Goal: Information Seeking & Learning: Check status

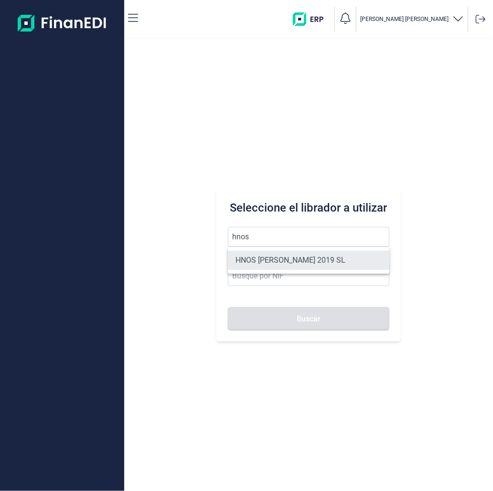
click at [329, 254] on li "HNOS [PERSON_NAME] 2019 SL" at bounding box center [309, 260] width 162 height 19
type input "HNOS [PERSON_NAME] 2019 SL"
type input "B45843273"
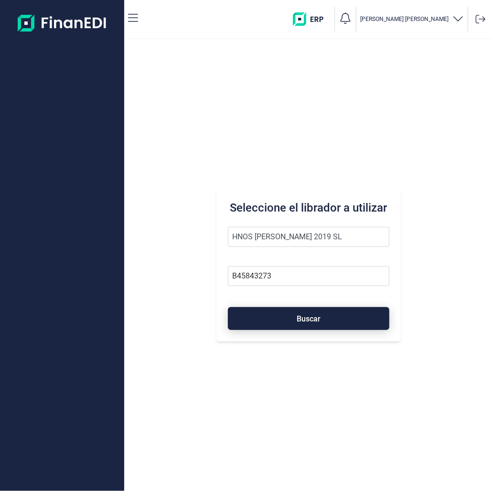
click at [316, 326] on button "Buscar" at bounding box center [309, 318] width 162 height 23
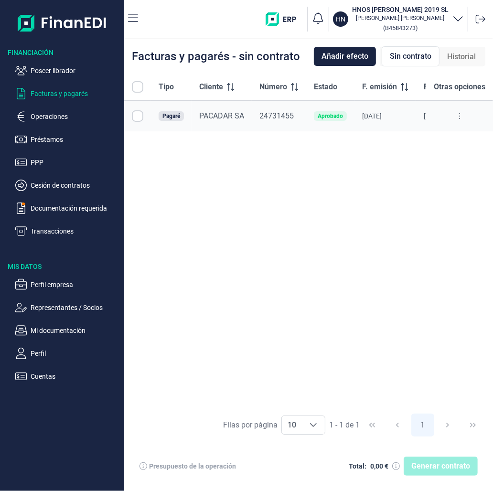
checkbox input "true"
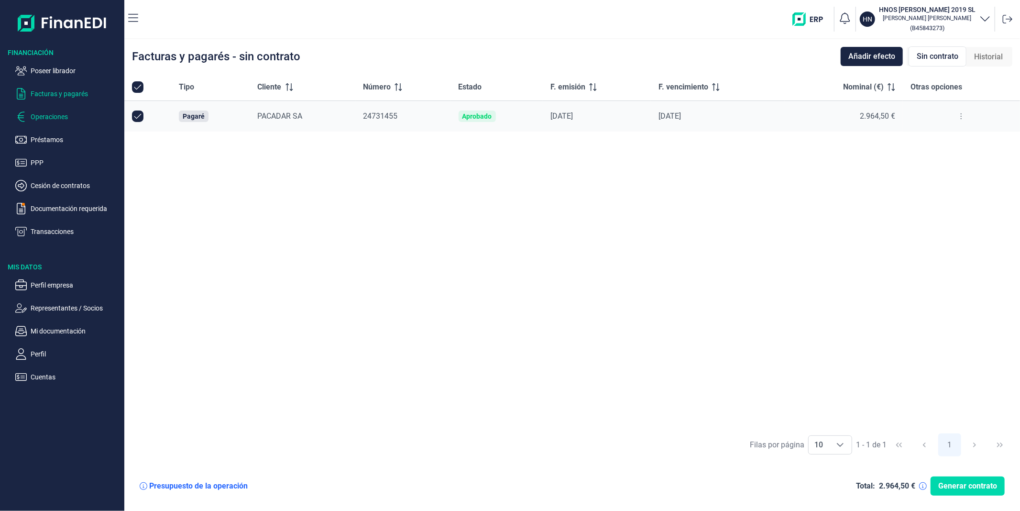
click at [46, 115] on p "Operaciones" at bounding box center [76, 116] width 90 height 11
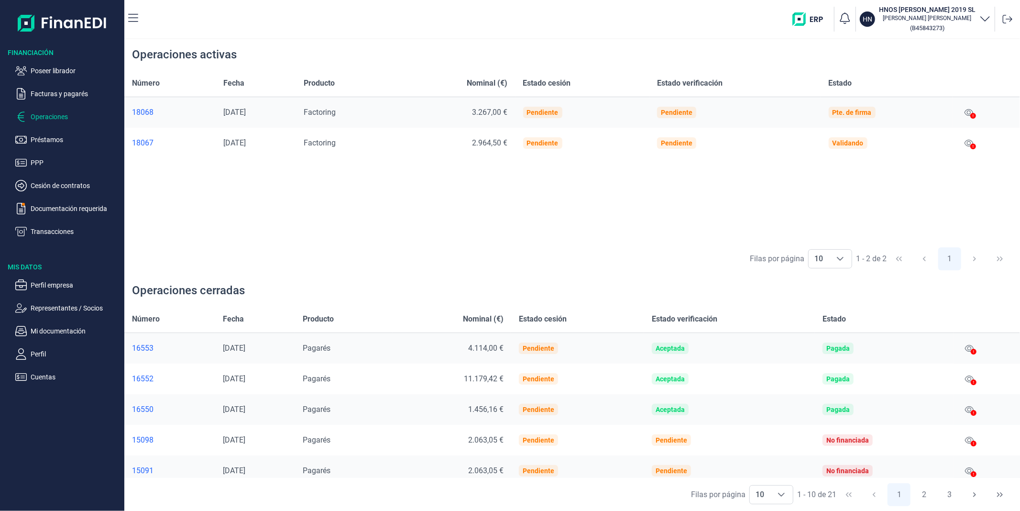
click at [493, 141] on div at bounding box center [973, 146] width 6 height 11
click at [493, 145] on icon at bounding box center [973, 146] width 6 height 6
click at [493, 145] on icon at bounding box center [968, 143] width 9 height 8
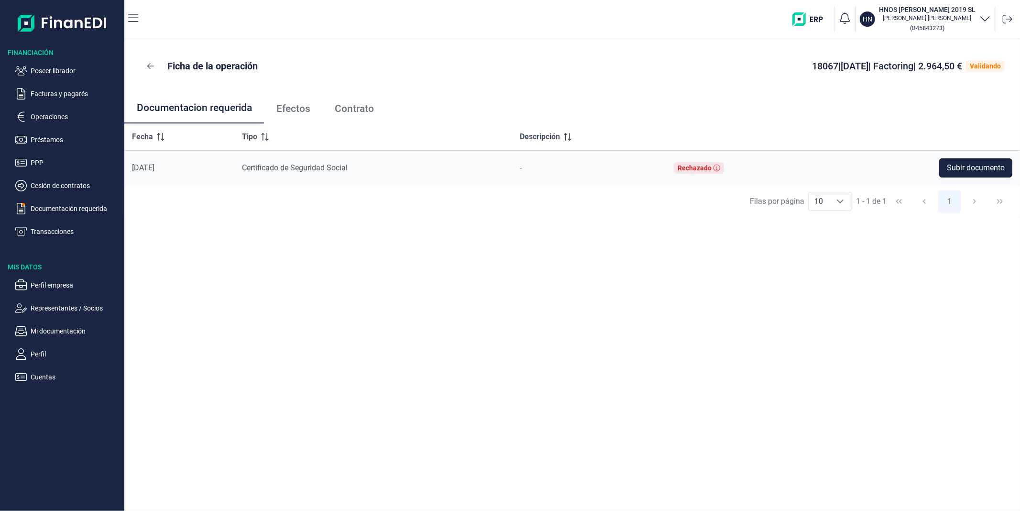
click at [292, 107] on span "Efectos" at bounding box center [293, 109] width 34 height 10
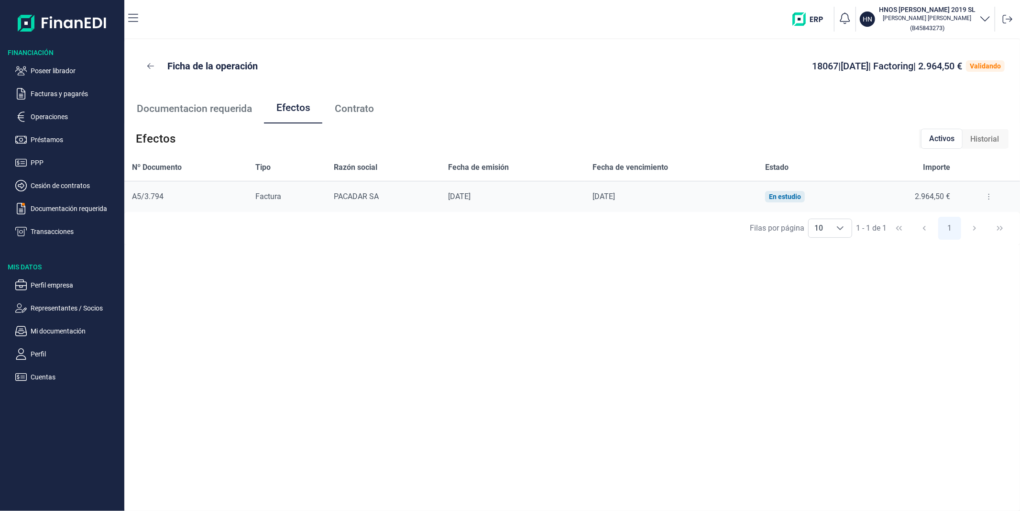
click at [493, 195] on button at bounding box center [988, 196] width 17 height 15
click at [493, 213] on li "Detalles efecto" at bounding box center [953, 220] width 79 height 17
click at [493, 217] on span "Detalles efecto" at bounding box center [956, 221] width 43 height 10
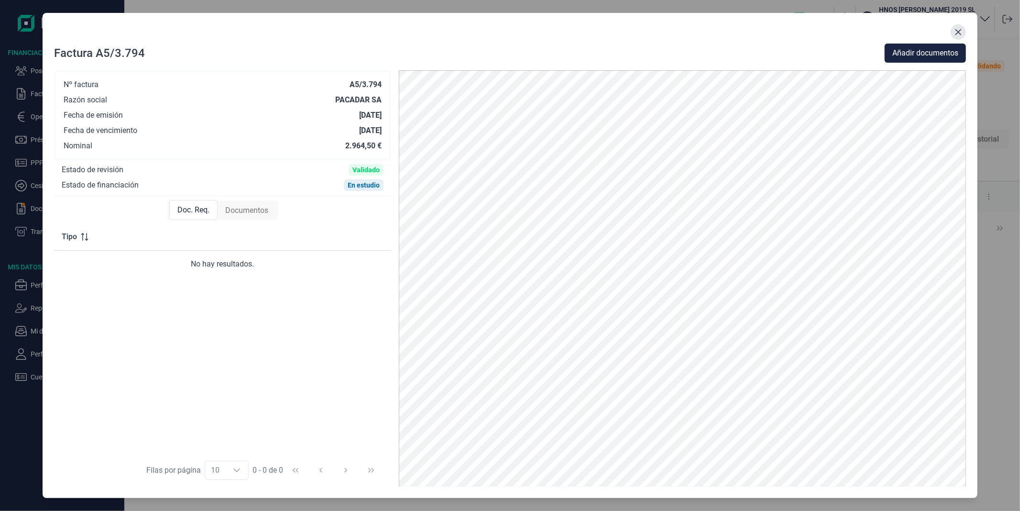
click at [493, 33] on icon "Close" at bounding box center [958, 32] width 6 height 6
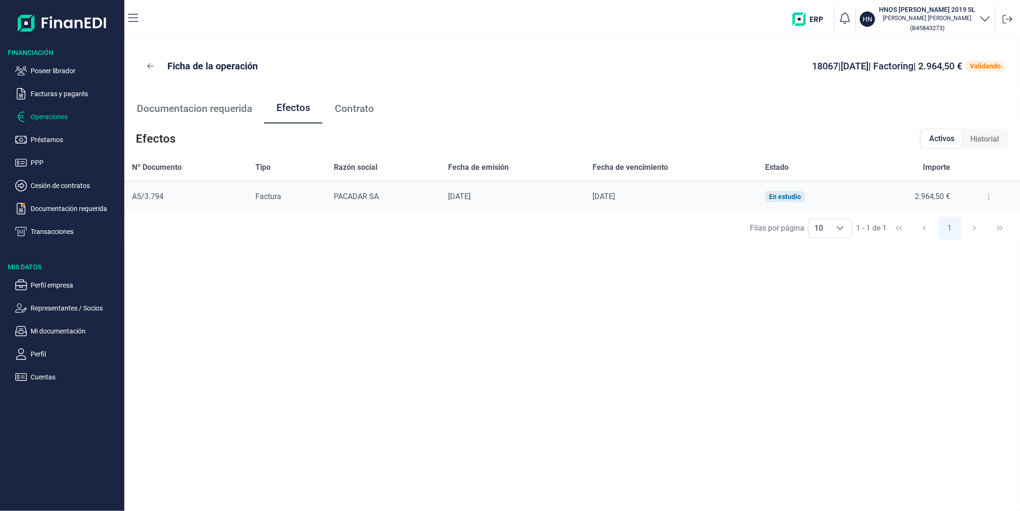
click at [61, 115] on p "Operaciones" at bounding box center [76, 116] width 90 height 11
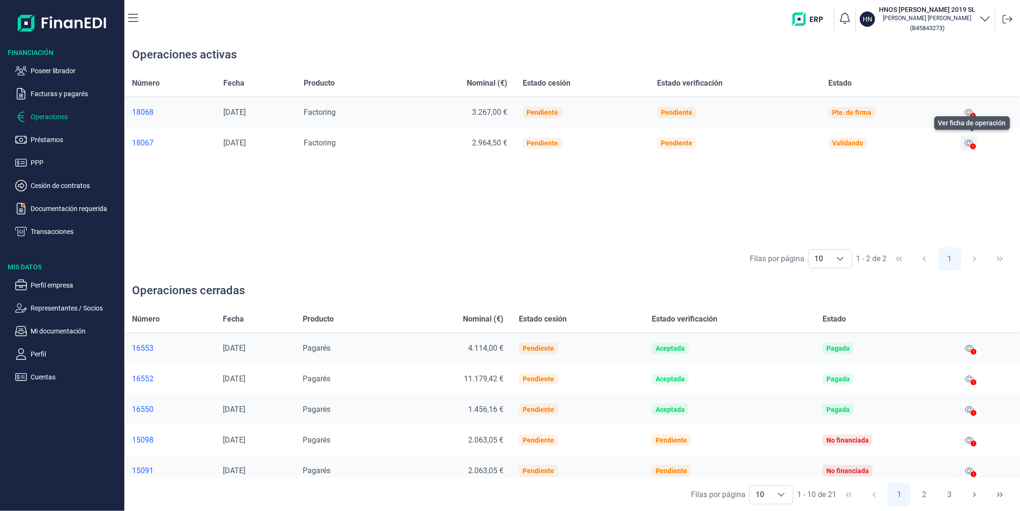
click at [493, 142] on icon at bounding box center [968, 143] width 9 height 8
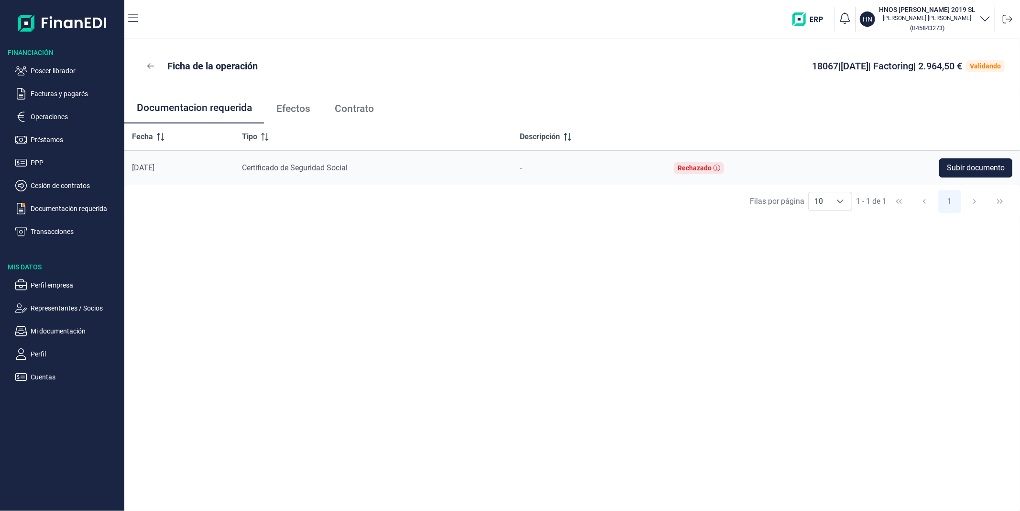
click at [297, 109] on span "Efectos" at bounding box center [293, 109] width 34 height 10
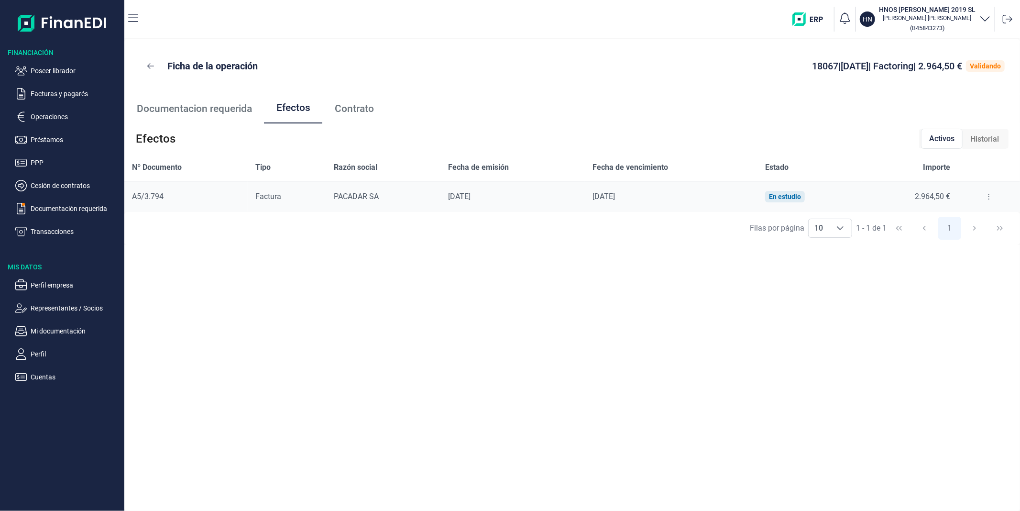
click at [493, 195] on button at bounding box center [988, 196] width 17 height 15
click at [493, 218] on span "Detalles efecto" at bounding box center [956, 221] width 43 height 10
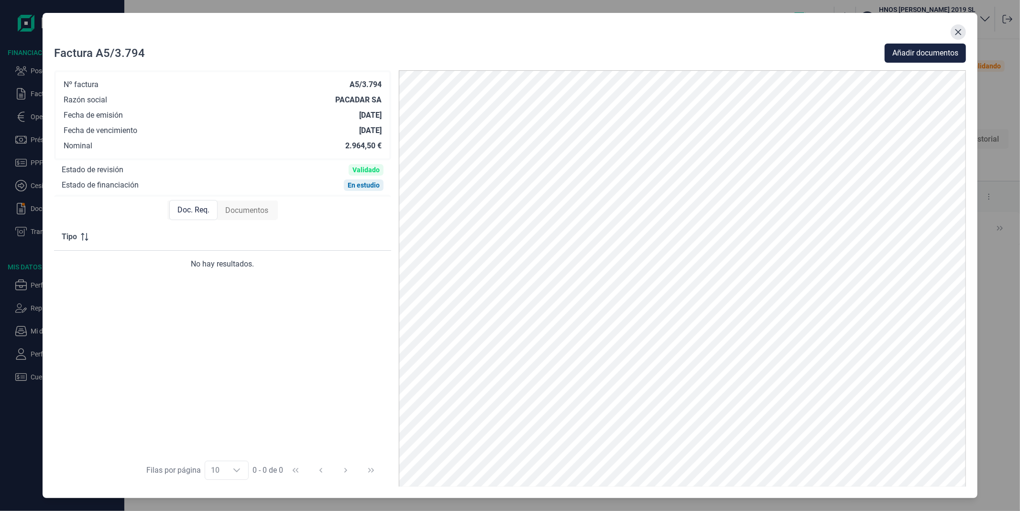
click at [493, 35] on icon "Close" at bounding box center [958, 32] width 8 height 8
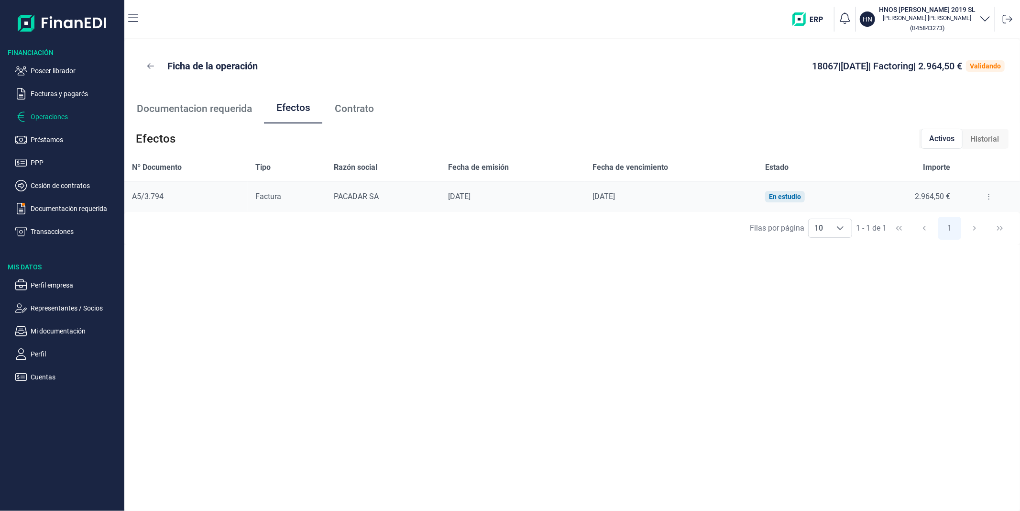
click at [52, 118] on p "Operaciones" at bounding box center [76, 116] width 90 height 11
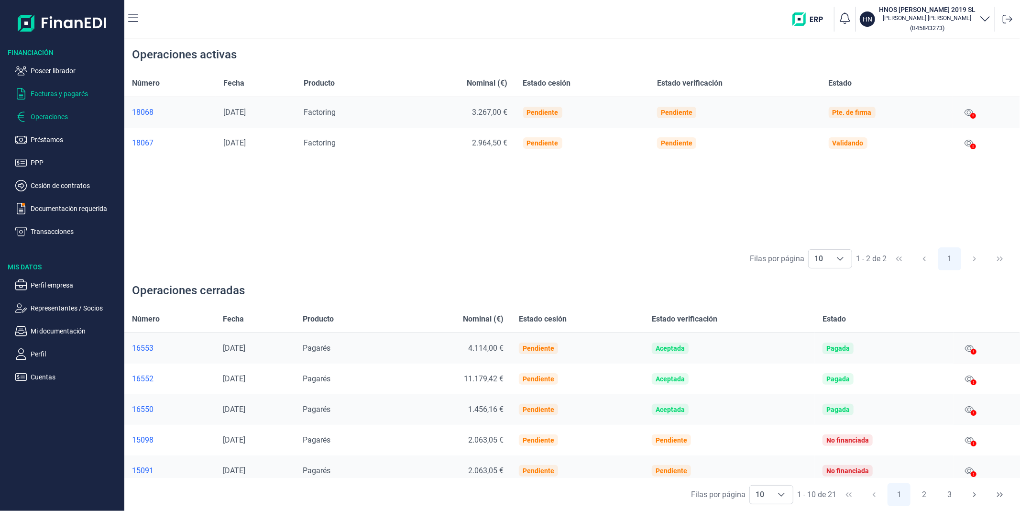
click at [69, 92] on p "Facturas y pagarés" at bounding box center [76, 93] width 90 height 11
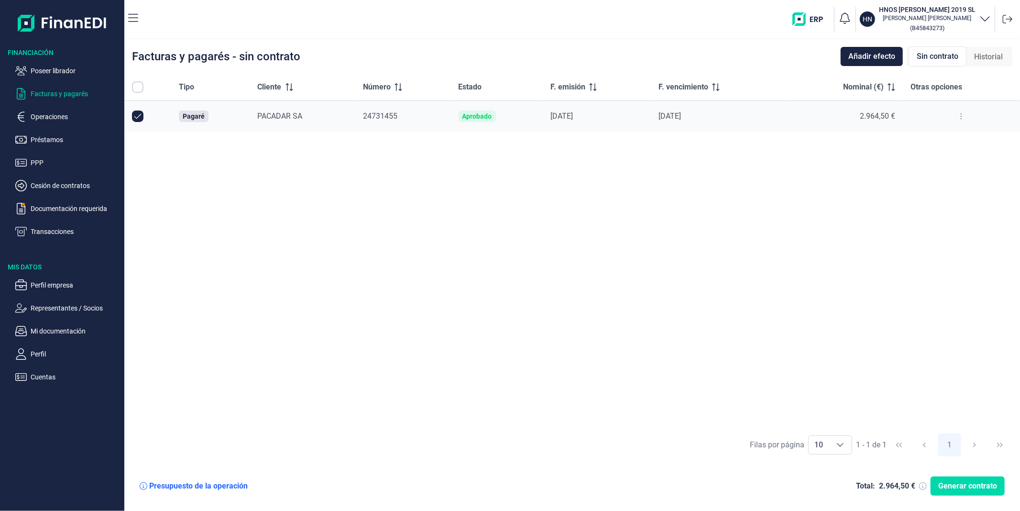
checkbox input "true"
click at [79, 203] on p "Documentación requerida" at bounding box center [76, 208] width 90 height 11
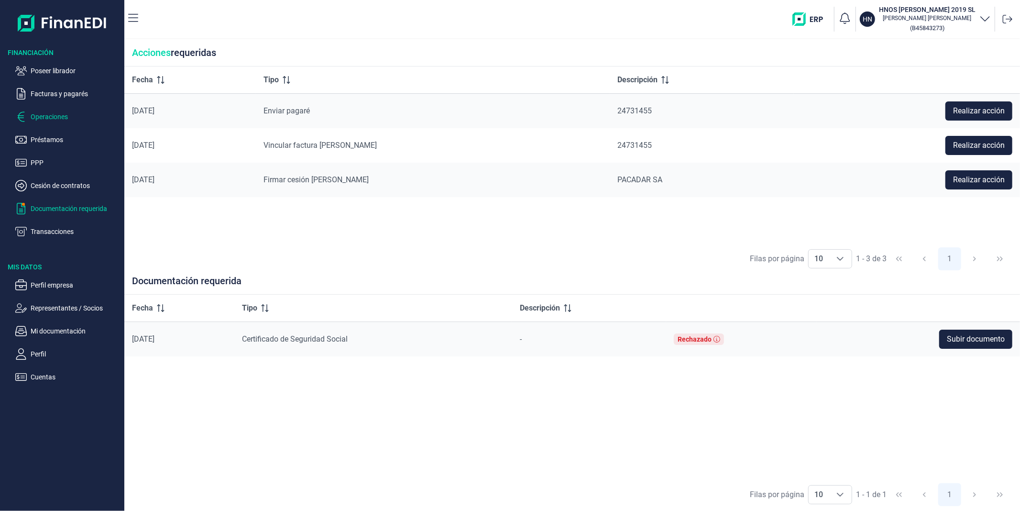
click at [56, 115] on p "Operaciones" at bounding box center [76, 116] width 90 height 11
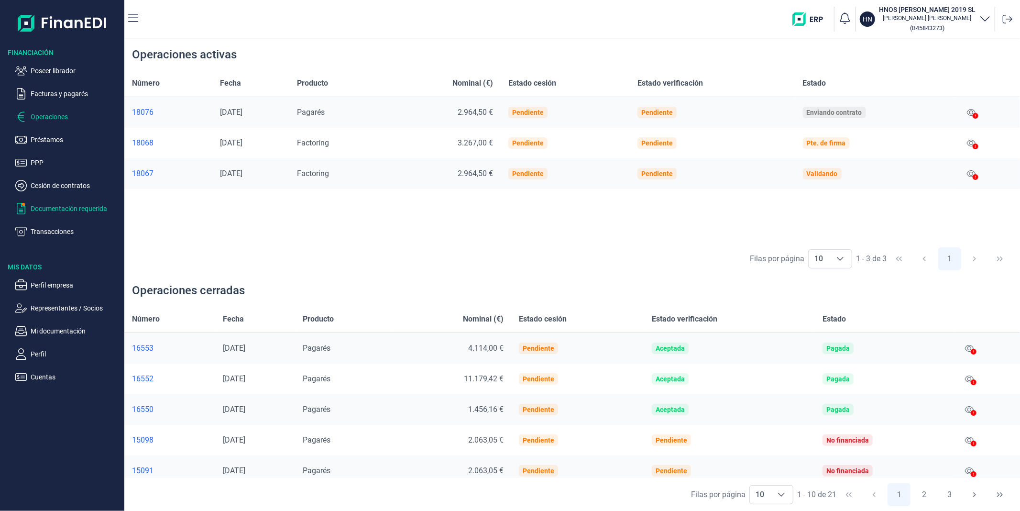
click at [67, 213] on p "Documentación requerida" at bounding box center [76, 208] width 90 height 11
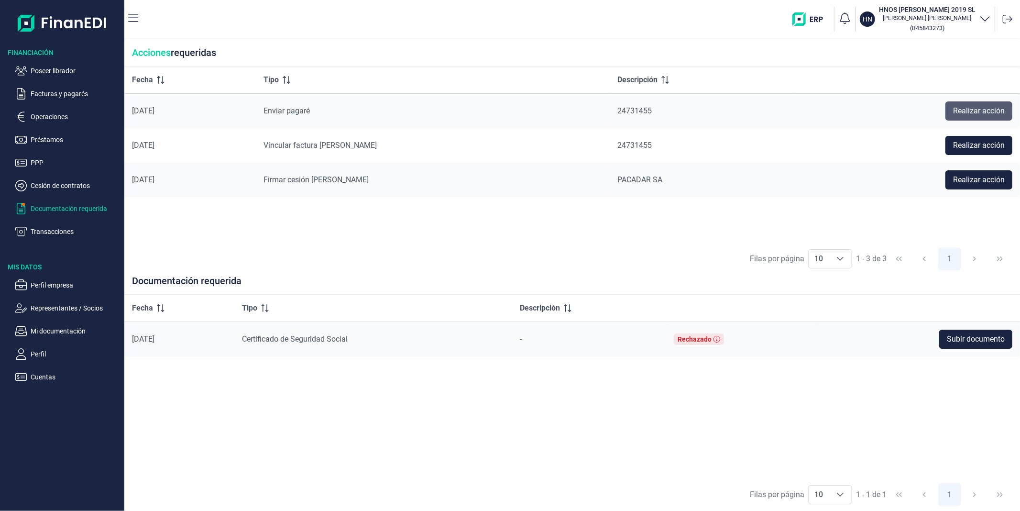
click at [493, 112] on span "Realizar acción" at bounding box center [979, 110] width 52 height 11
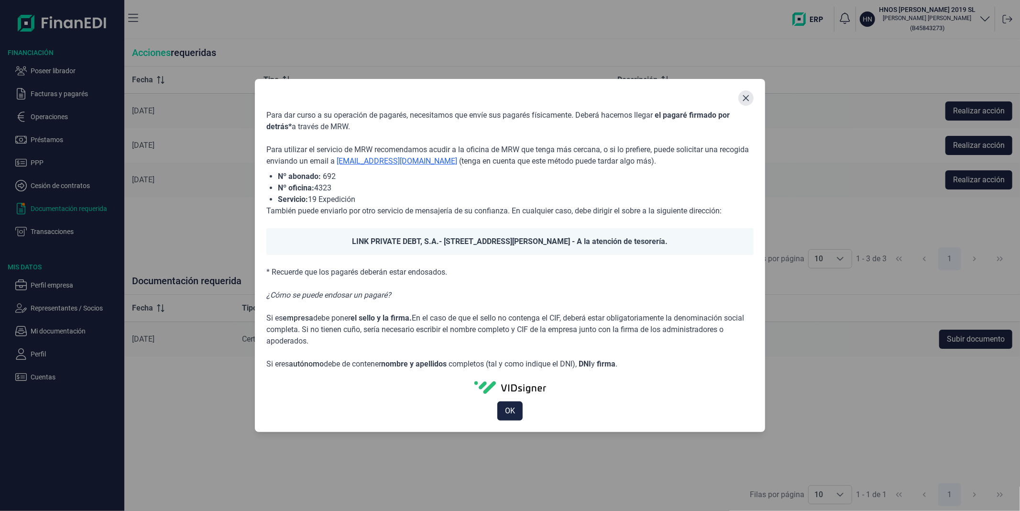
click at [493, 99] on button "Close" at bounding box center [745, 97] width 15 height 15
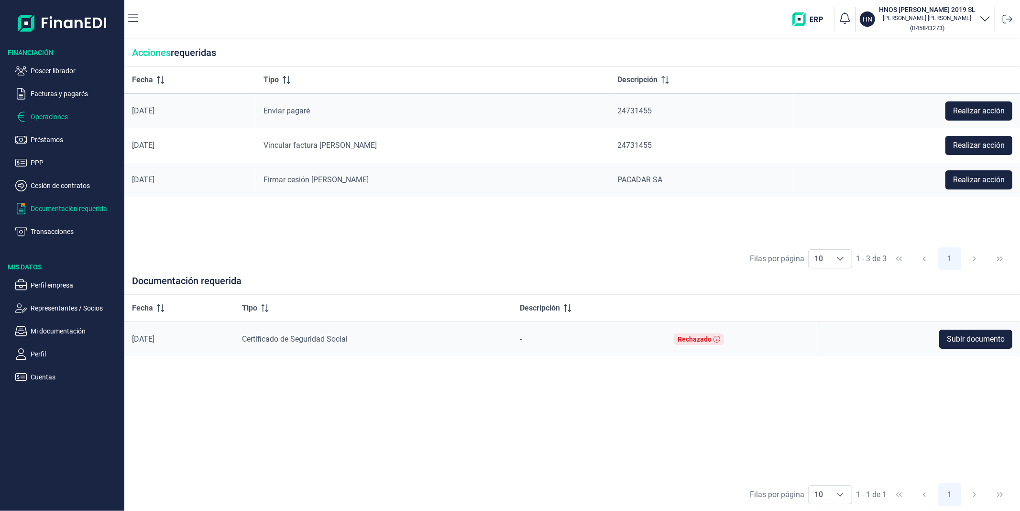
click at [62, 121] on p "Operaciones" at bounding box center [76, 116] width 90 height 11
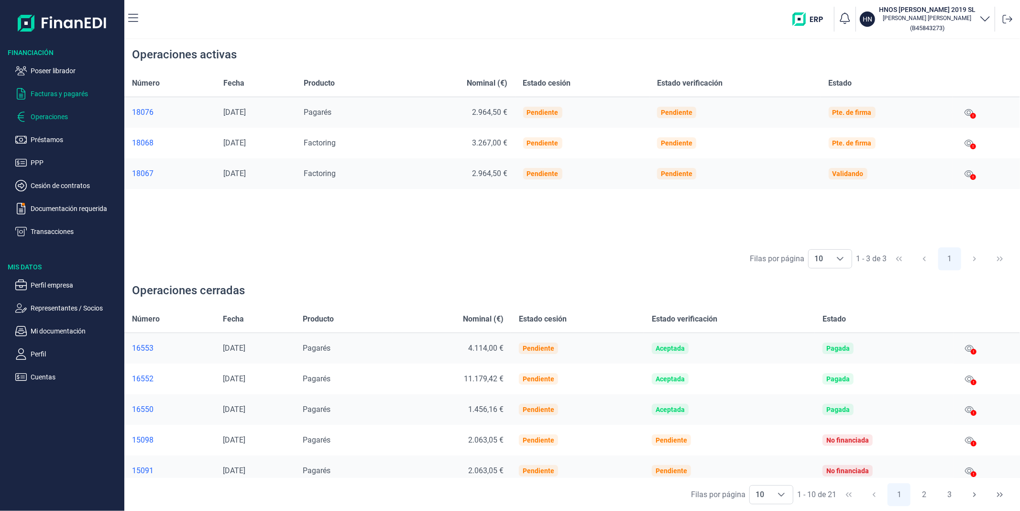
click at [70, 96] on p "Facturas y pagarés" at bounding box center [76, 93] width 90 height 11
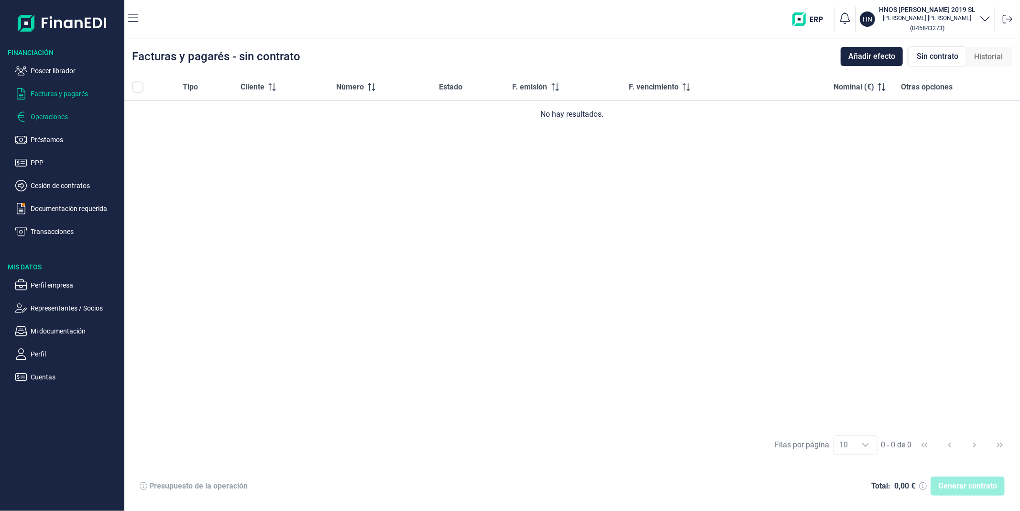
click at [67, 113] on p "Operaciones" at bounding box center [76, 116] width 90 height 11
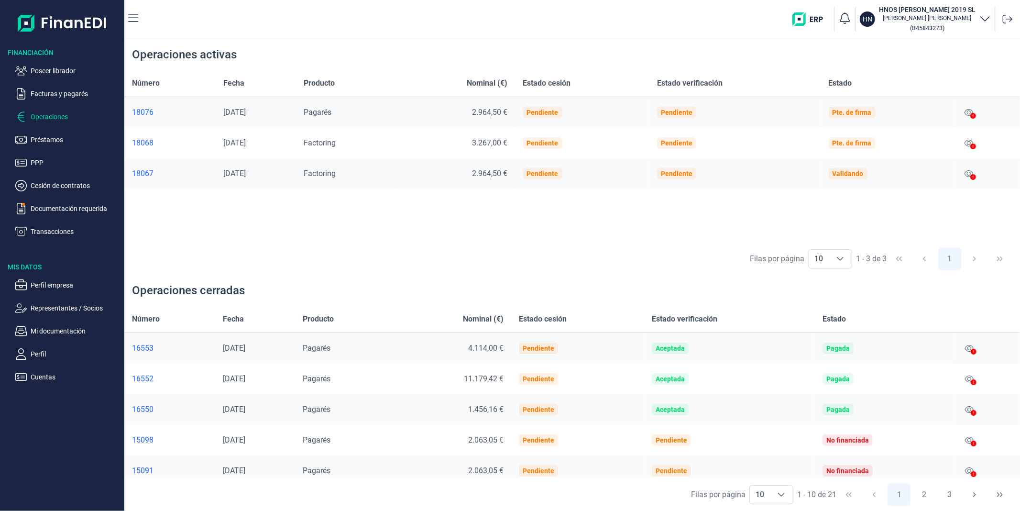
click at [43, 145] on ul "Poseer librador Facturas y pagarés Operaciones Préstamos PPP Cesión de contrato…" at bounding box center [62, 147] width 124 height 180
click at [48, 138] on p "Préstamos" at bounding box center [76, 139] width 90 height 11
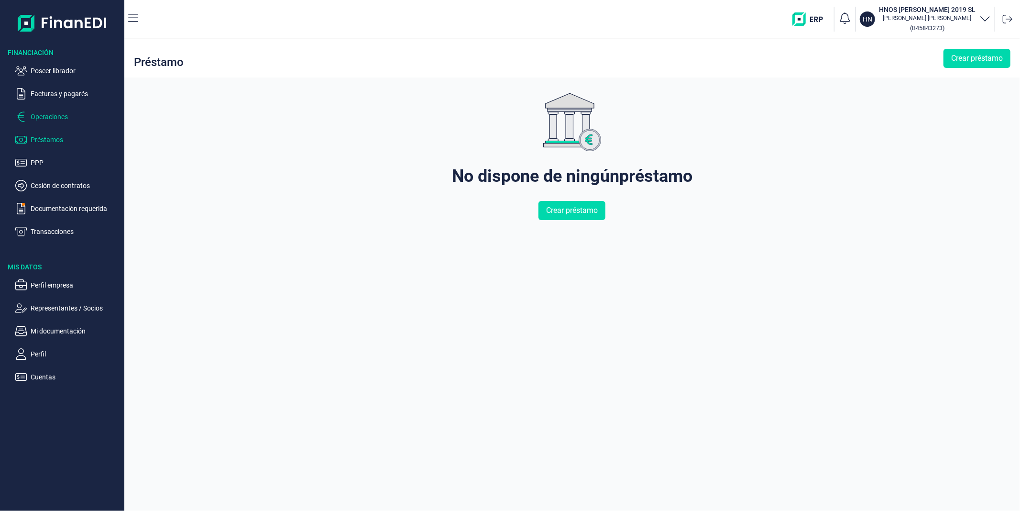
click at [50, 116] on p "Operaciones" at bounding box center [76, 116] width 90 height 11
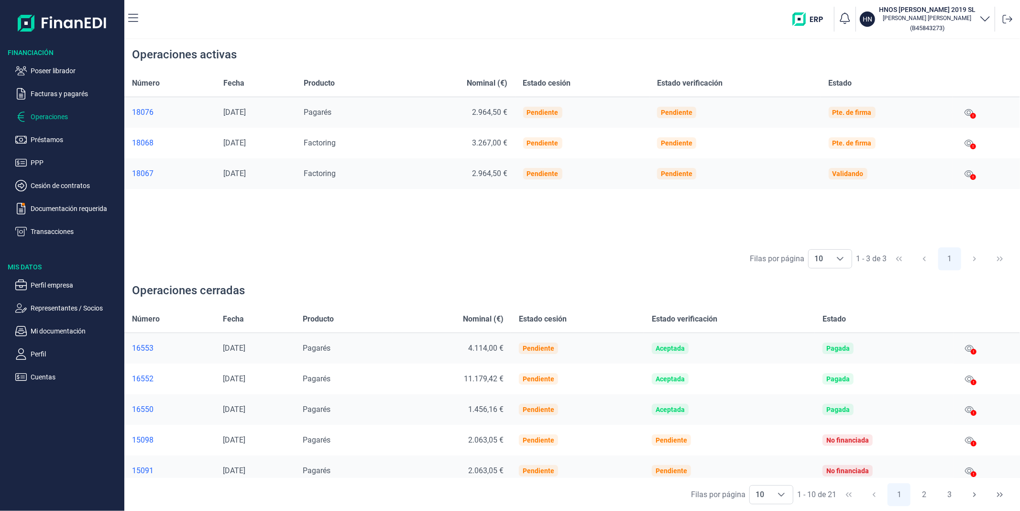
click at [493, 141] on div at bounding box center [973, 146] width 6 height 11
click at [493, 142] on icon at bounding box center [968, 143] width 9 height 8
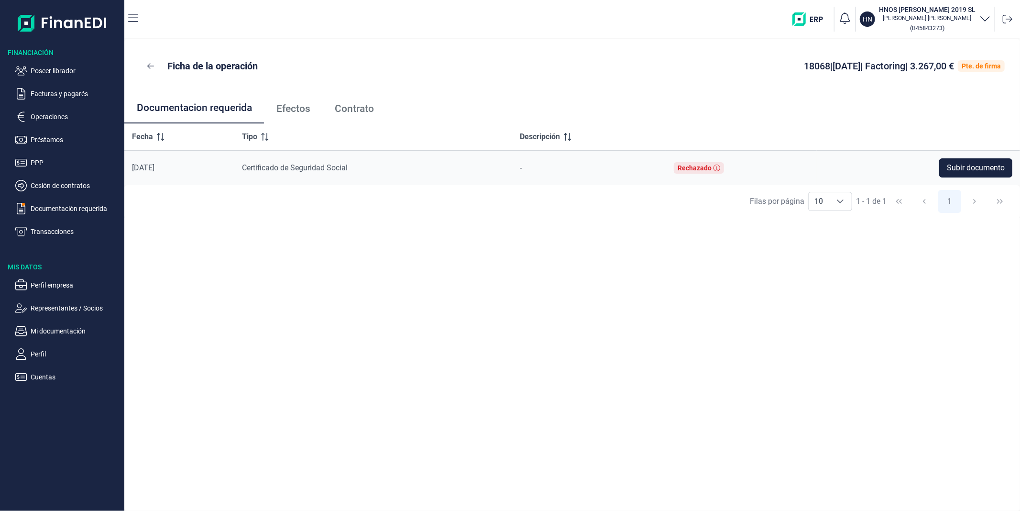
click at [291, 104] on span "Efectos" at bounding box center [293, 109] width 34 height 10
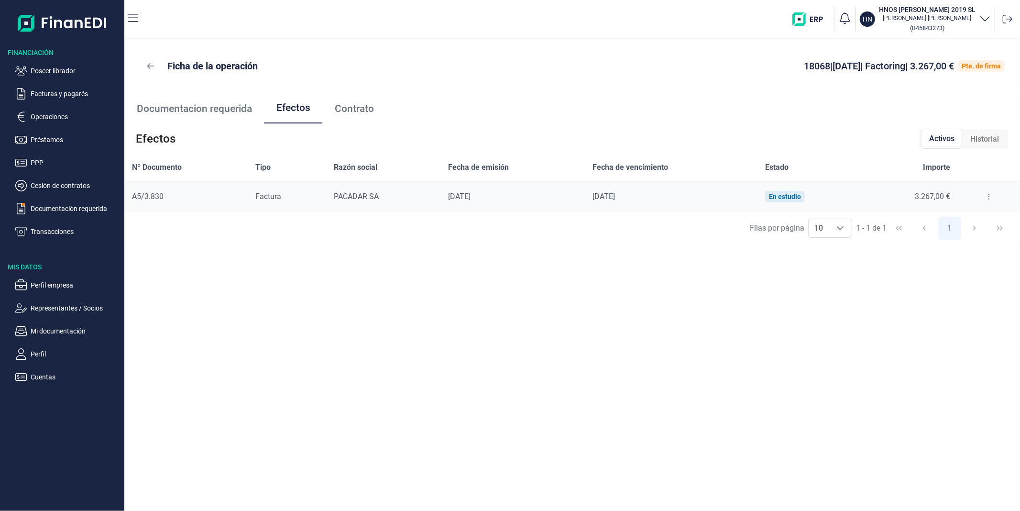
click at [493, 197] on icon at bounding box center [989, 197] width 2 height 8
click at [493, 221] on span "Detalles efecto" at bounding box center [956, 221] width 43 height 10
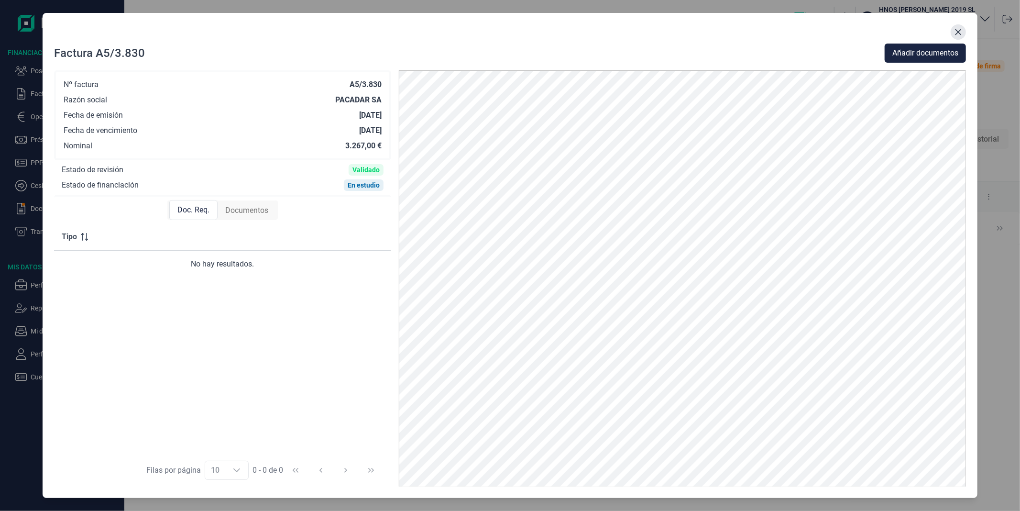
click at [493, 32] on icon "Close" at bounding box center [958, 32] width 6 height 6
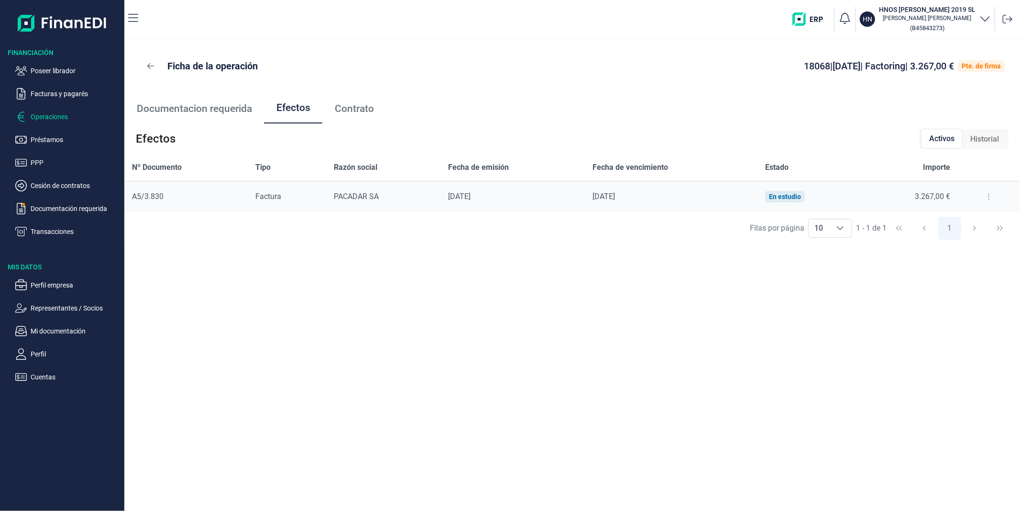
click at [41, 115] on p "Operaciones" at bounding box center [76, 116] width 90 height 11
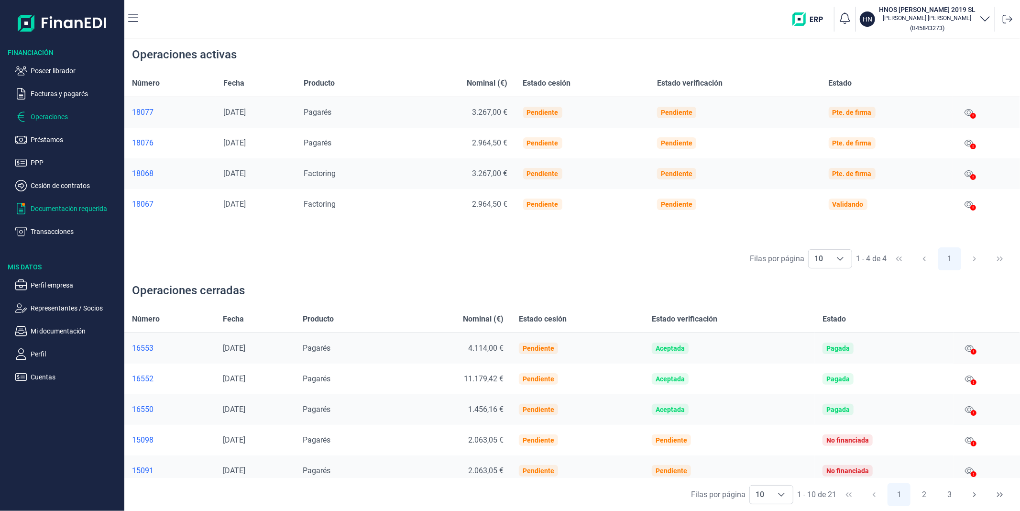
click at [96, 206] on p "Documentación requerida" at bounding box center [76, 208] width 90 height 11
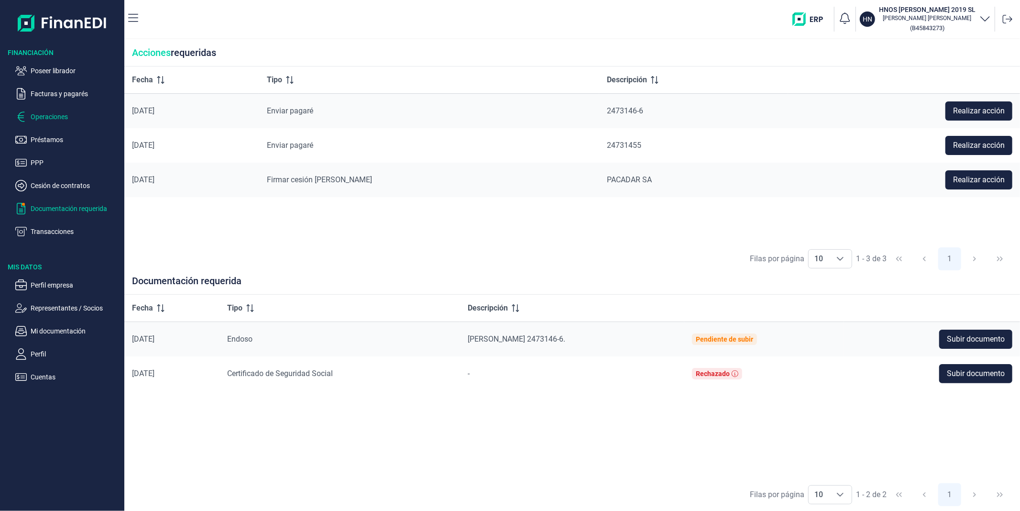
click at [67, 117] on p "Operaciones" at bounding box center [76, 116] width 90 height 11
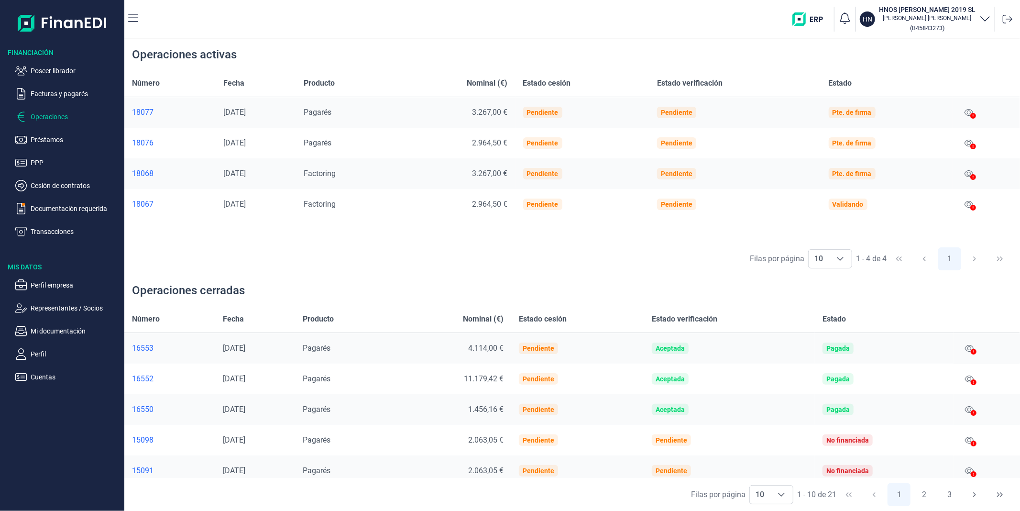
click at [493, 113] on icon at bounding box center [973, 116] width 6 height 6
click at [493, 110] on icon at bounding box center [968, 113] width 9 height 8
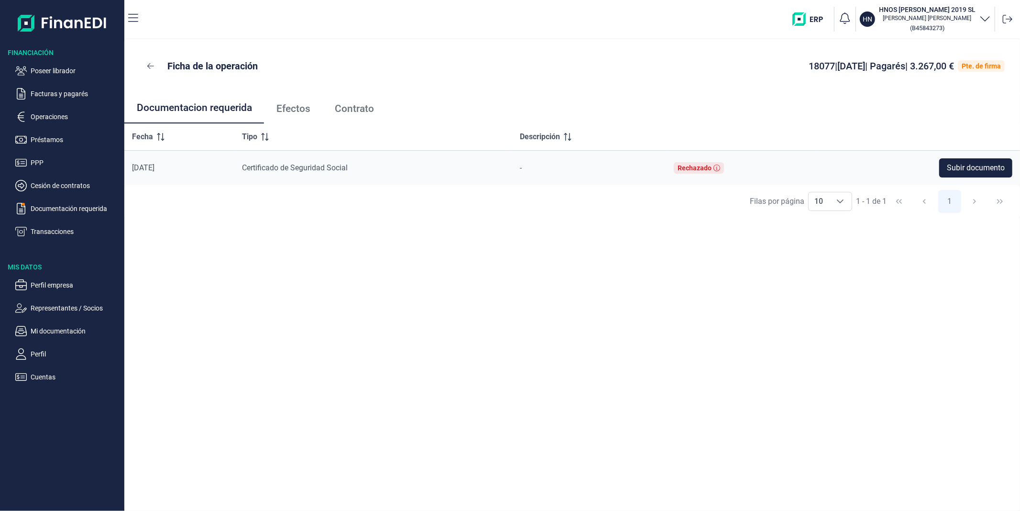
click at [288, 114] on link "Efectos" at bounding box center [293, 109] width 58 height 32
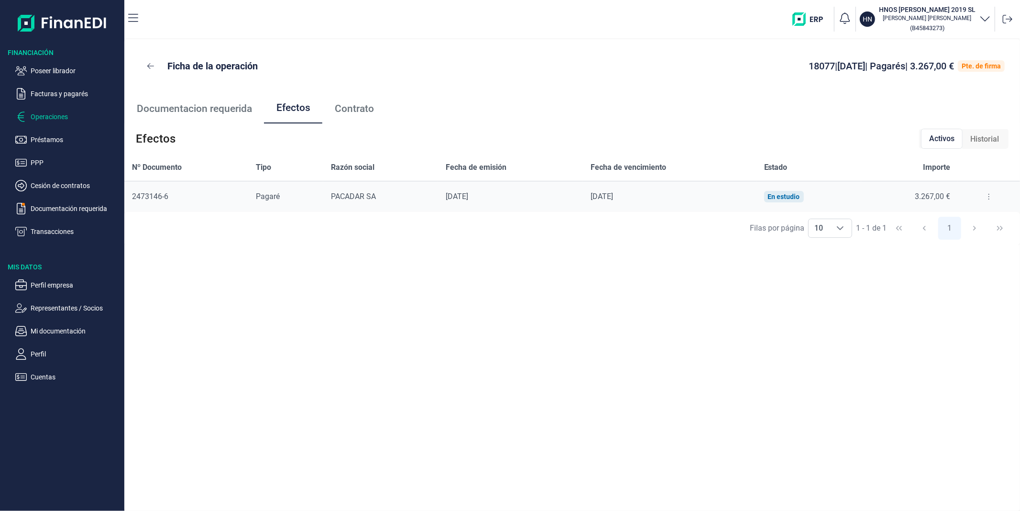
click at [64, 115] on p "Operaciones" at bounding box center [76, 116] width 90 height 11
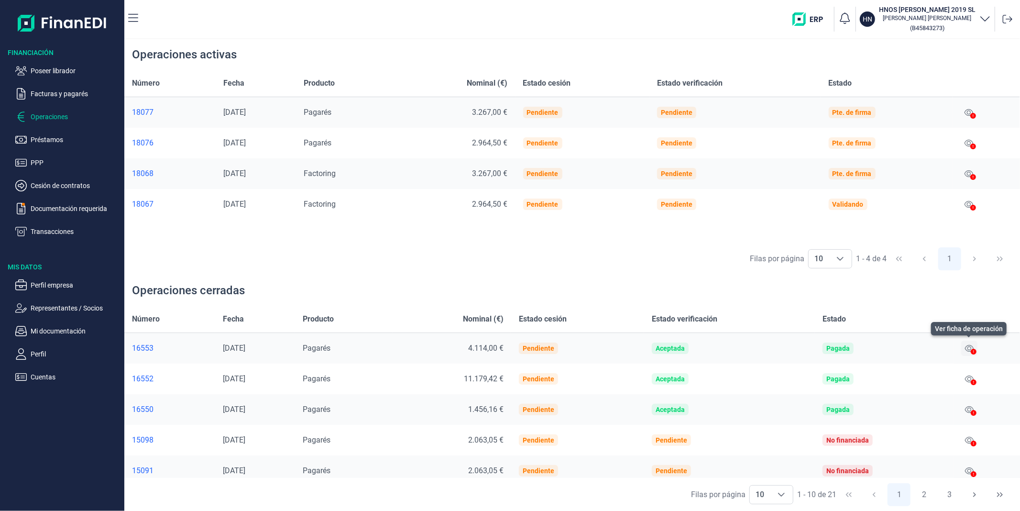
click at [493, 349] on icon at bounding box center [969, 348] width 9 height 8
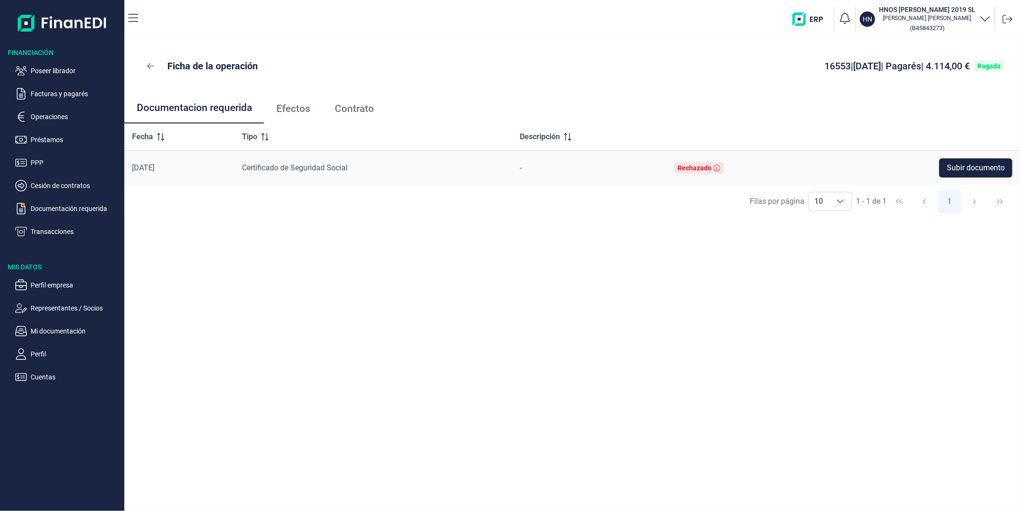
click at [345, 113] on span "Contrato" at bounding box center [354, 109] width 39 height 10
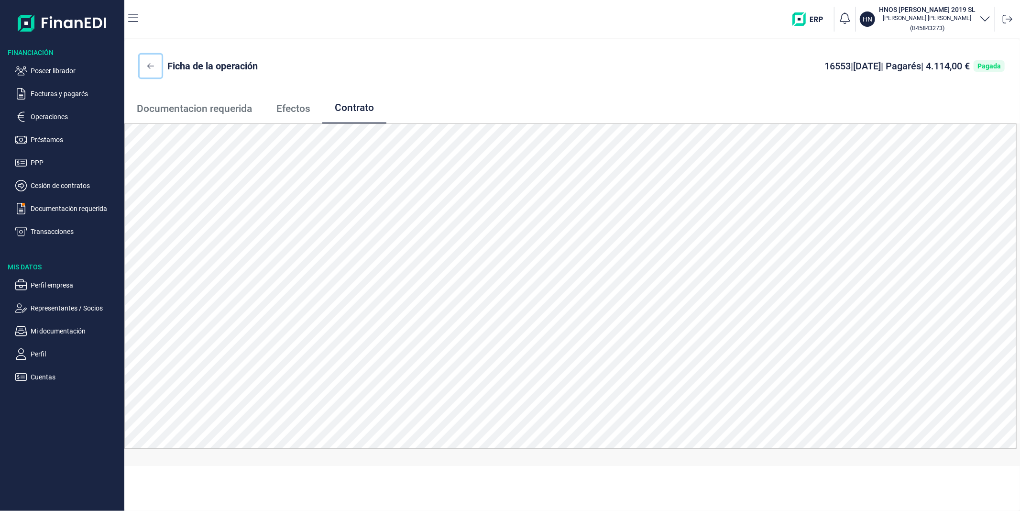
click at [146, 63] on button at bounding box center [151, 65] width 22 height 23
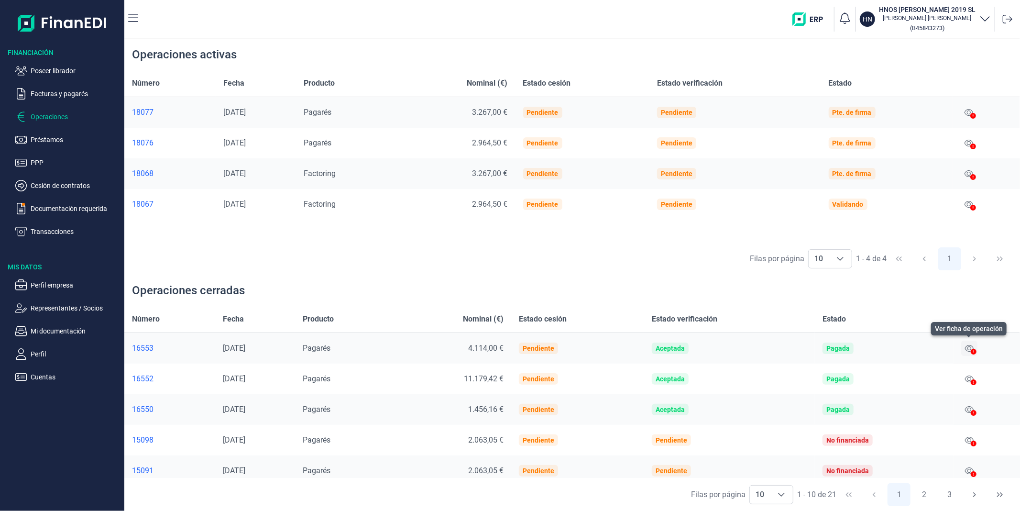
click at [493, 350] on icon at bounding box center [969, 348] width 9 height 8
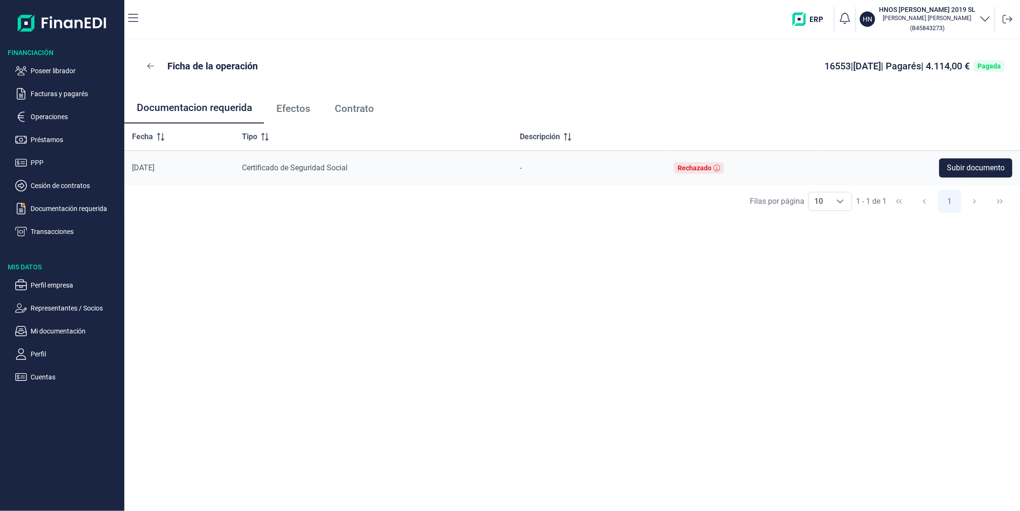
click at [358, 106] on span "Contrato" at bounding box center [354, 109] width 39 height 10
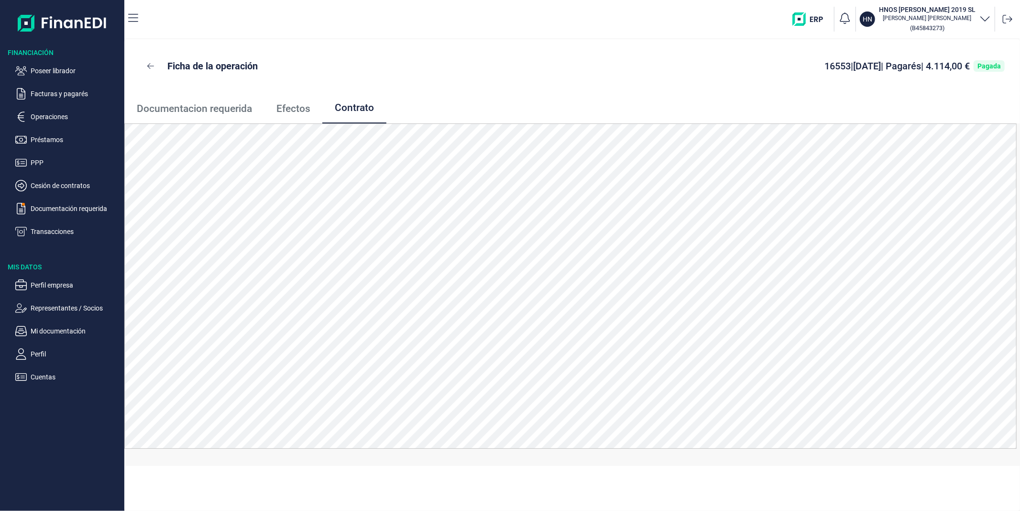
click at [298, 111] on span "Efectos" at bounding box center [293, 109] width 34 height 10
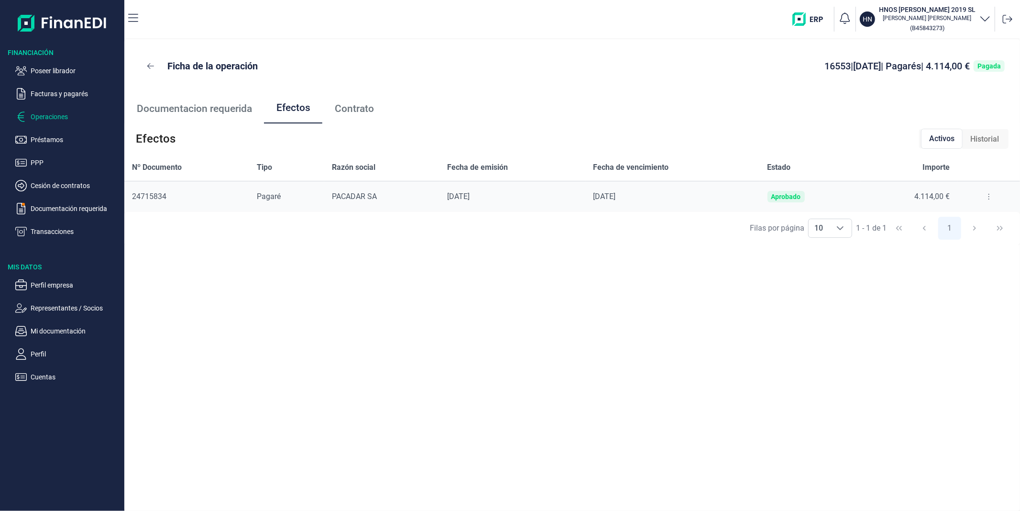
click at [63, 115] on p "Operaciones" at bounding box center [76, 116] width 90 height 11
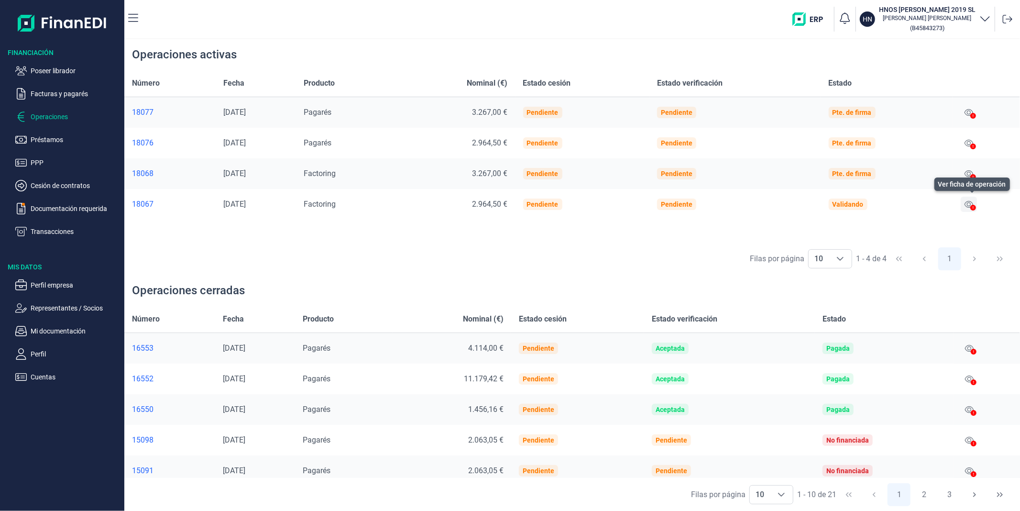
click at [493, 201] on icon at bounding box center [968, 204] width 9 height 8
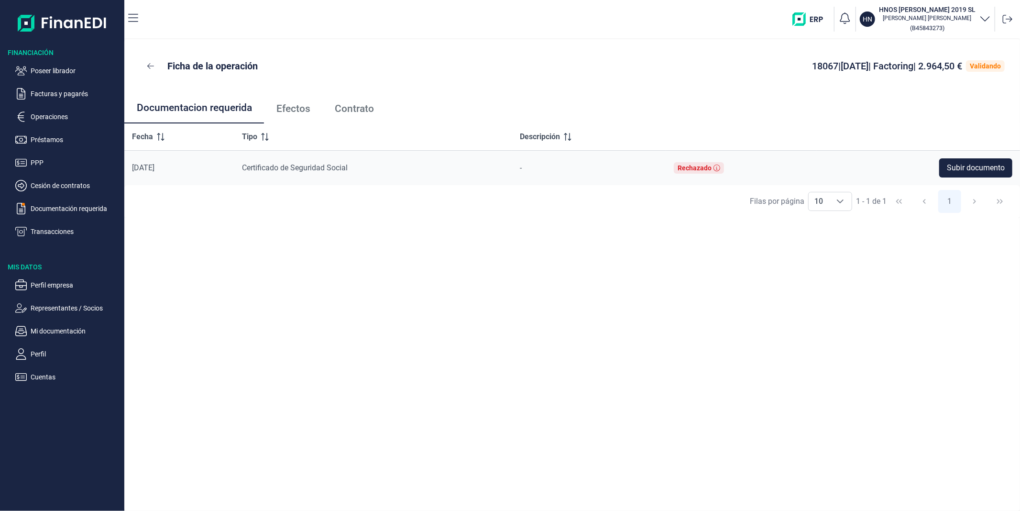
click at [294, 109] on span "Efectos" at bounding box center [293, 109] width 34 height 10
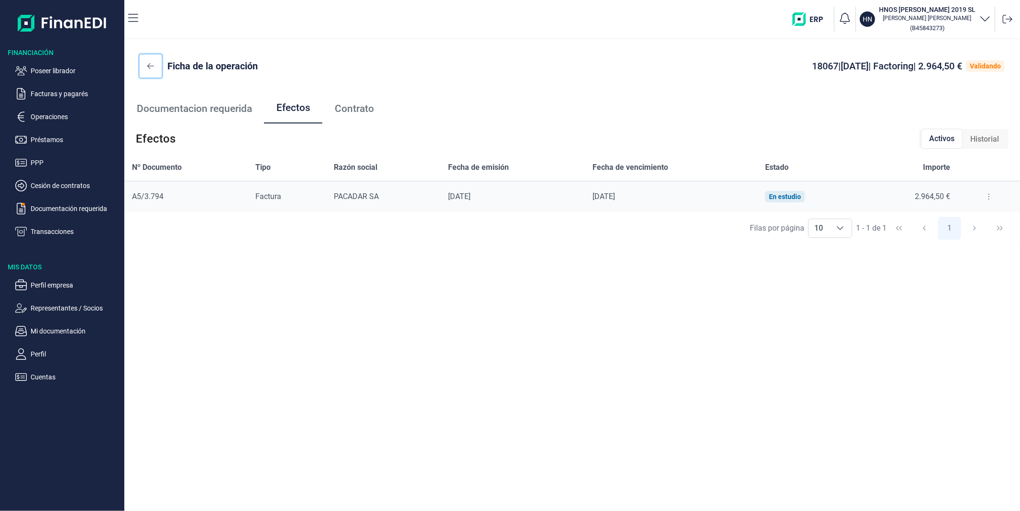
click at [146, 65] on button at bounding box center [151, 65] width 22 height 23
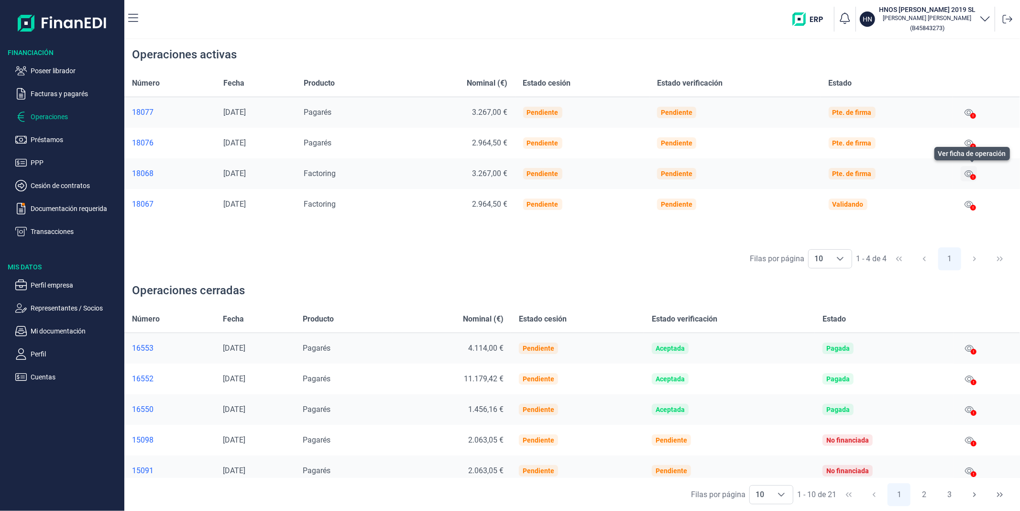
click at [493, 173] on icon at bounding box center [968, 174] width 9 height 8
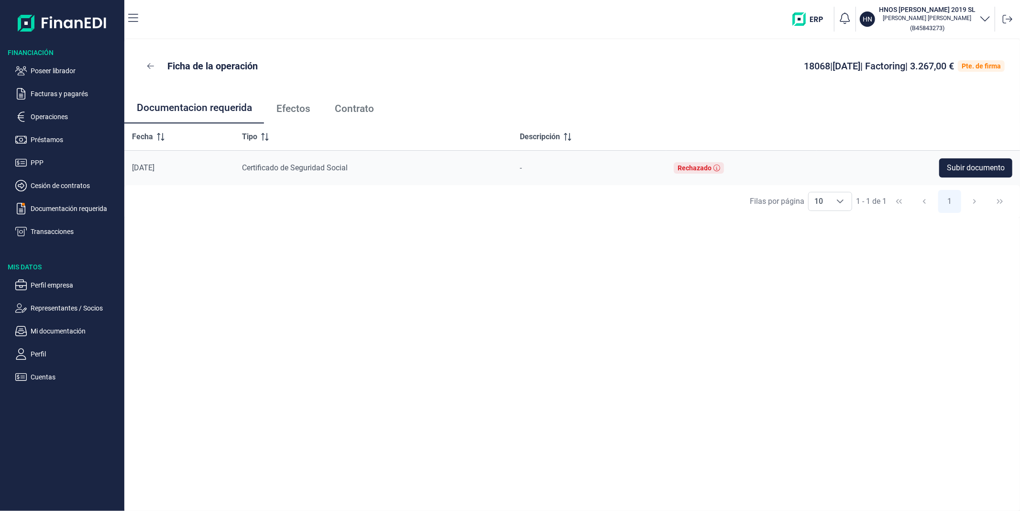
click at [302, 108] on span "Efectos" at bounding box center [293, 109] width 34 height 10
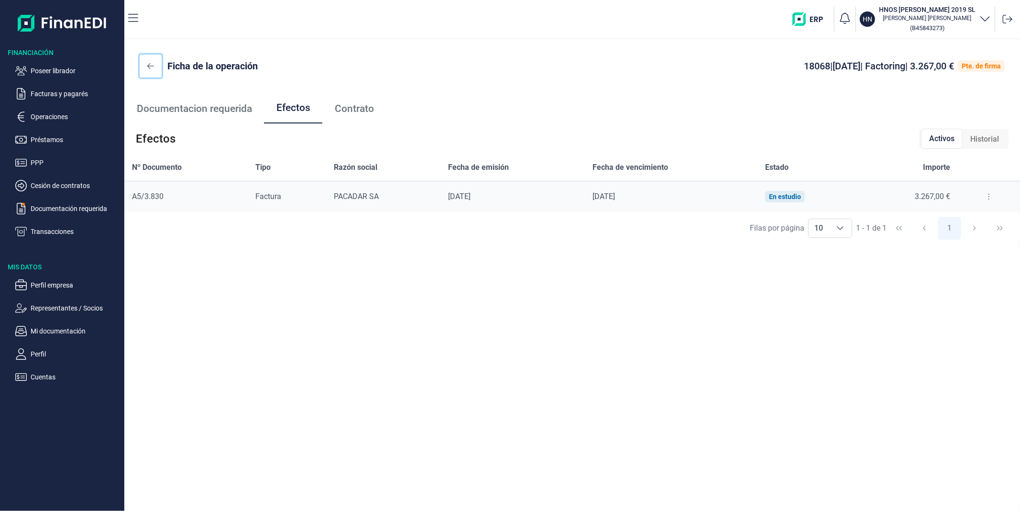
click at [151, 65] on icon at bounding box center [150, 66] width 7 height 8
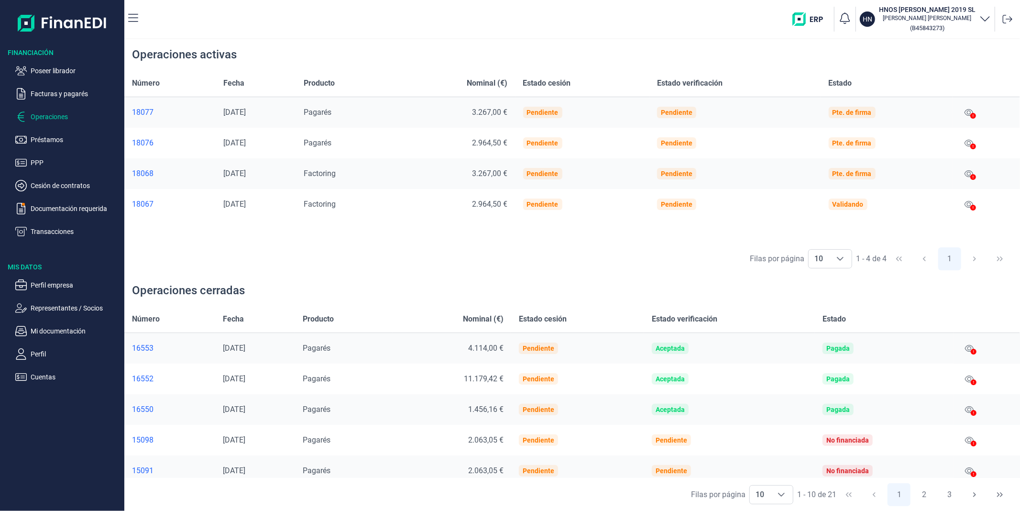
click at [493, 143] on icon at bounding box center [973, 146] width 6 height 6
click at [493, 140] on icon at bounding box center [968, 143] width 9 height 8
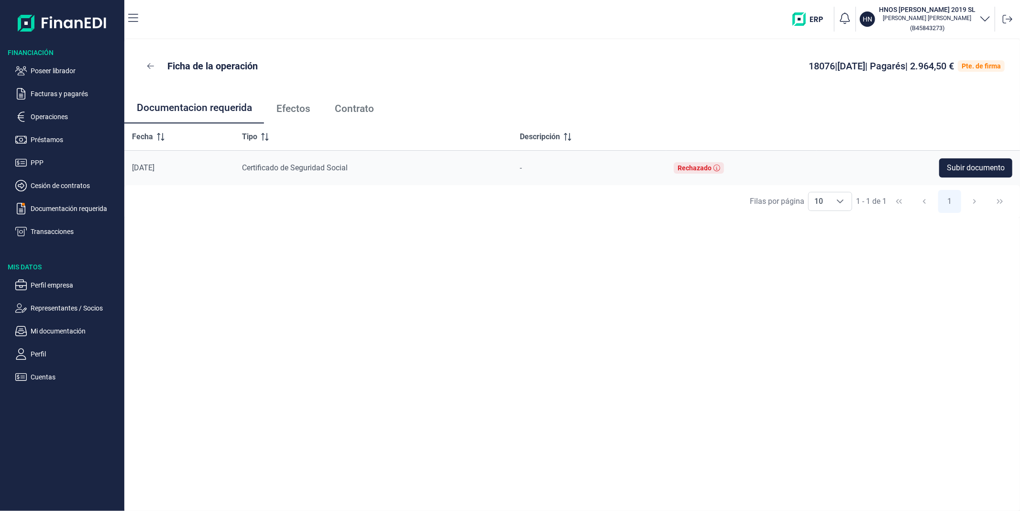
click at [287, 113] on span "Efectos" at bounding box center [293, 109] width 34 height 10
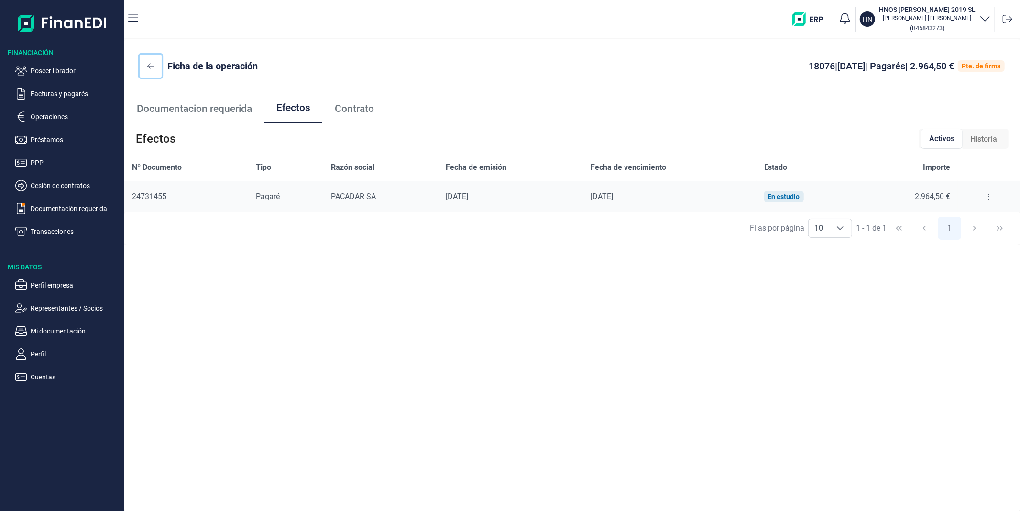
click at [144, 64] on button at bounding box center [151, 65] width 22 height 23
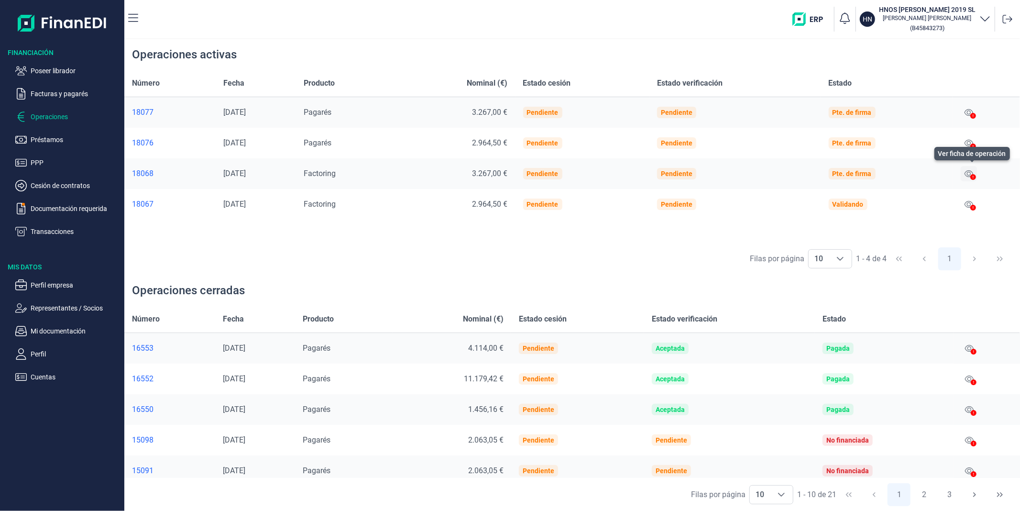
click at [493, 175] on icon at bounding box center [968, 173] width 9 height 7
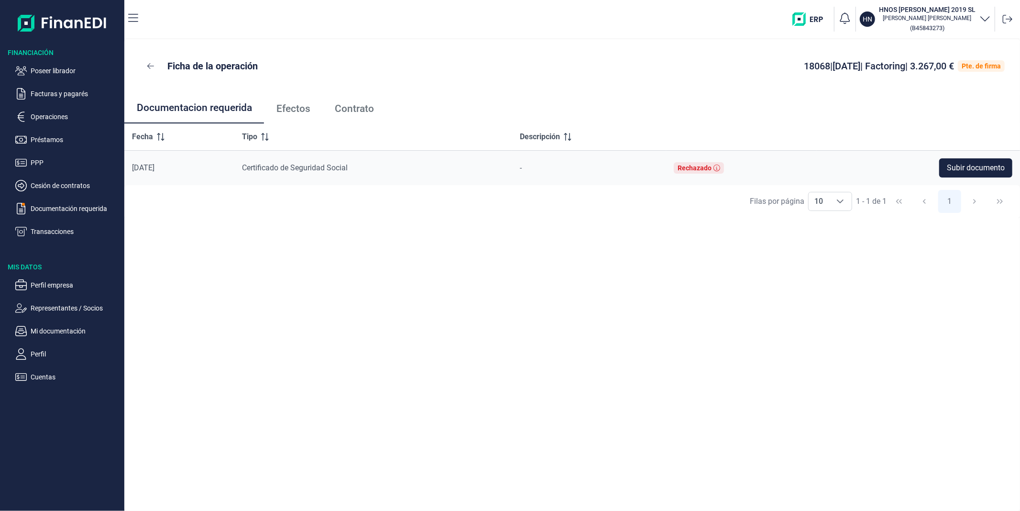
click at [289, 115] on link "Efectos" at bounding box center [293, 109] width 58 height 32
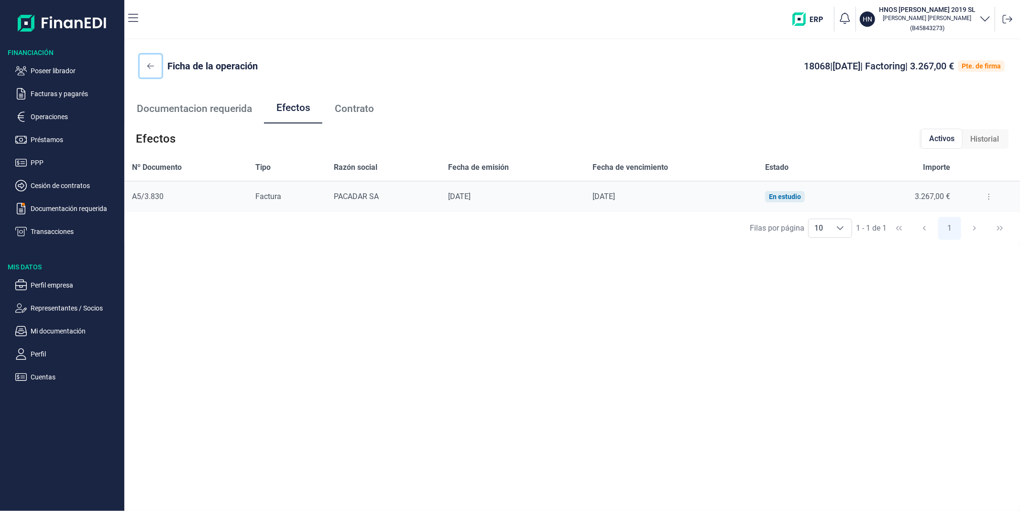
click at [147, 63] on icon at bounding box center [150, 66] width 7 height 8
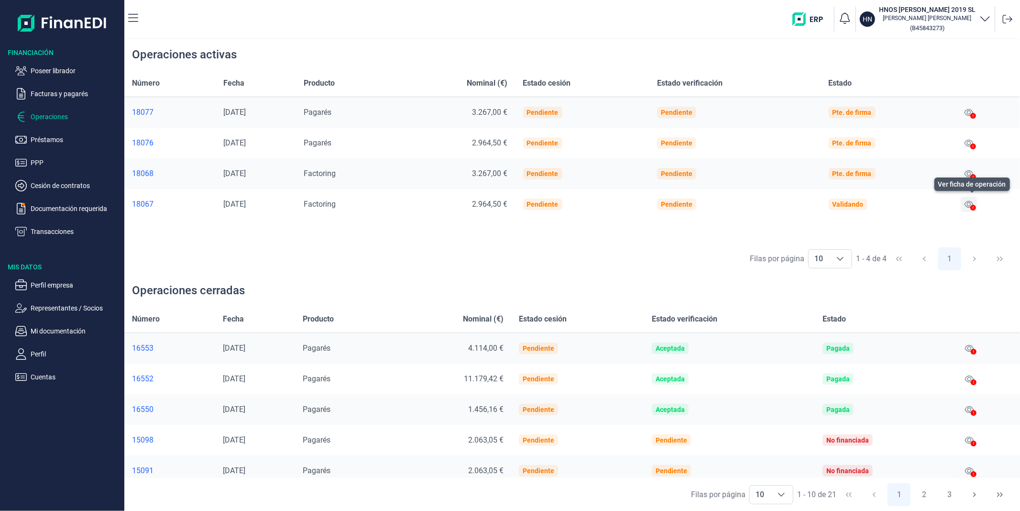
click at [493, 203] on icon at bounding box center [968, 204] width 9 height 8
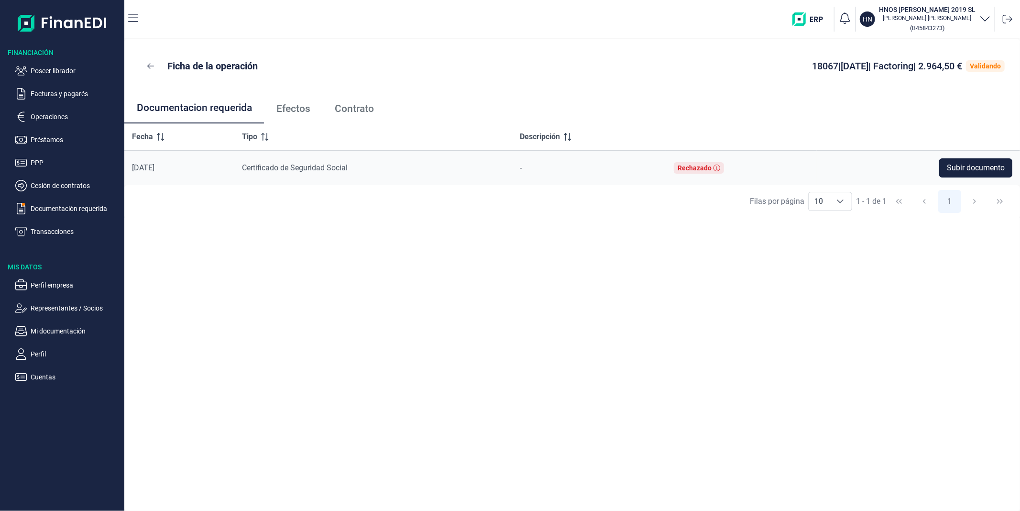
click at [289, 114] on link "Efectos" at bounding box center [293, 109] width 58 height 32
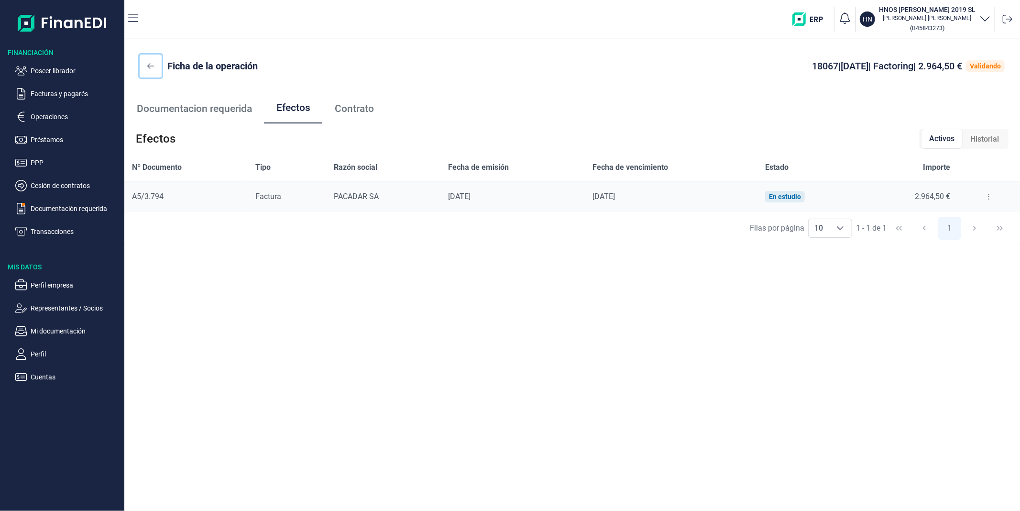
click at [151, 63] on icon at bounding box center [150, 66] width 7 height 8
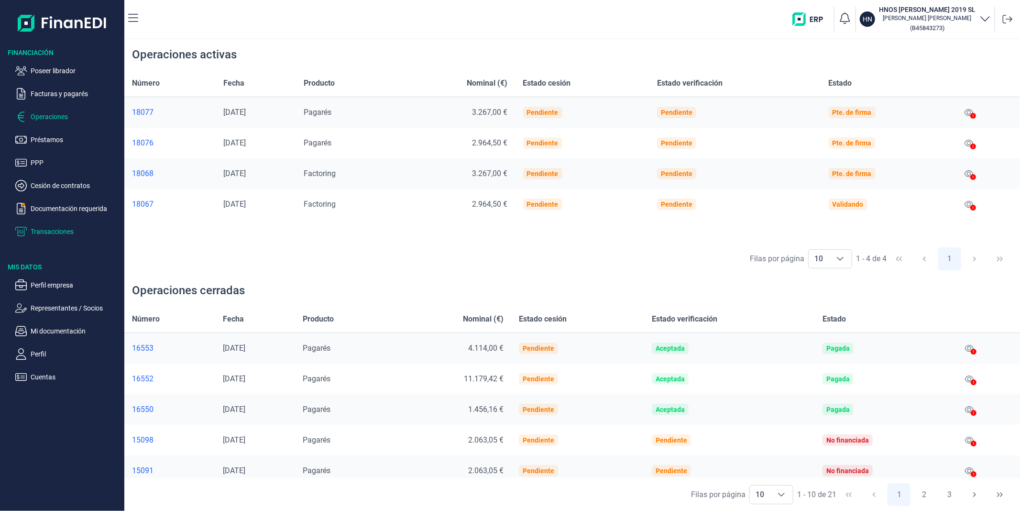
click at [59, 233] on p "Transacciones" at bounding box center [76, 231] width 90 height 11
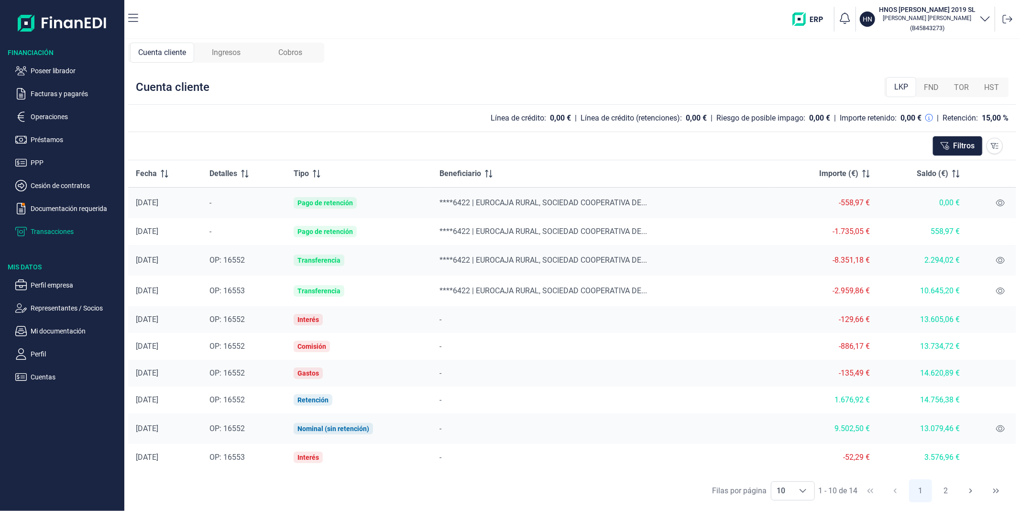
click at [493, 85] on div "FND" at bounding box center [931, 87] width 30 height 19
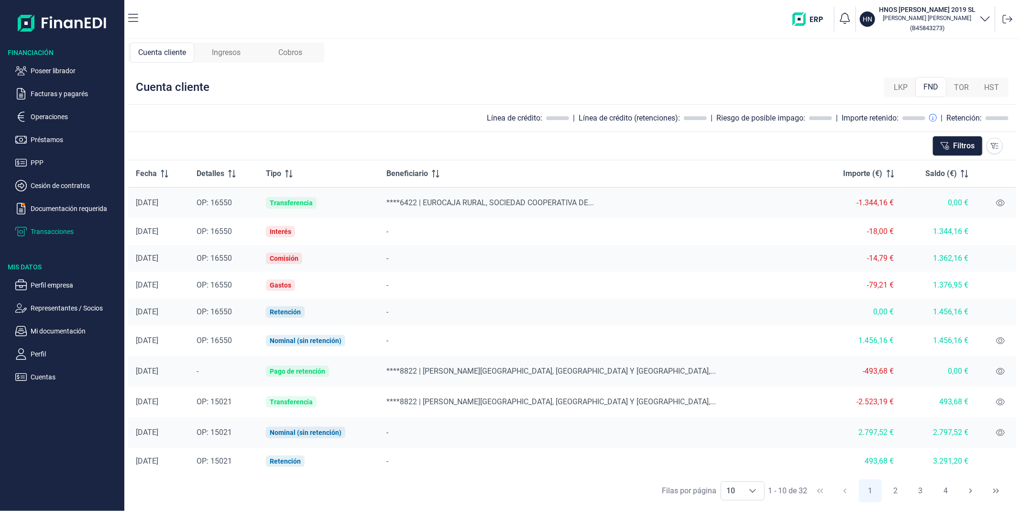
click at [493, 88] on span "LKP" at bounding box center [900, 87] width 14 height 11
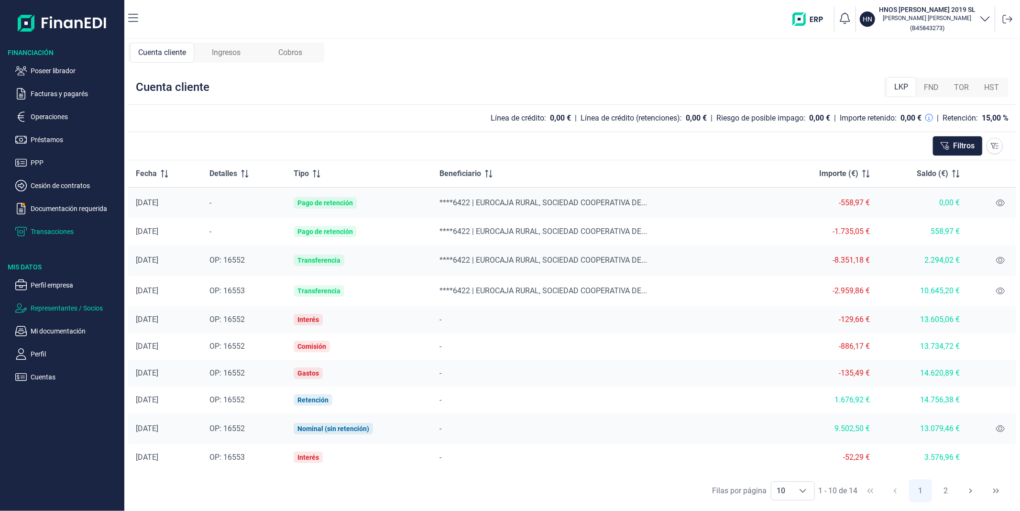
click at [68, 310] on p "Representantes / Socios" at bounding box center [76, 307] width 90 height 11
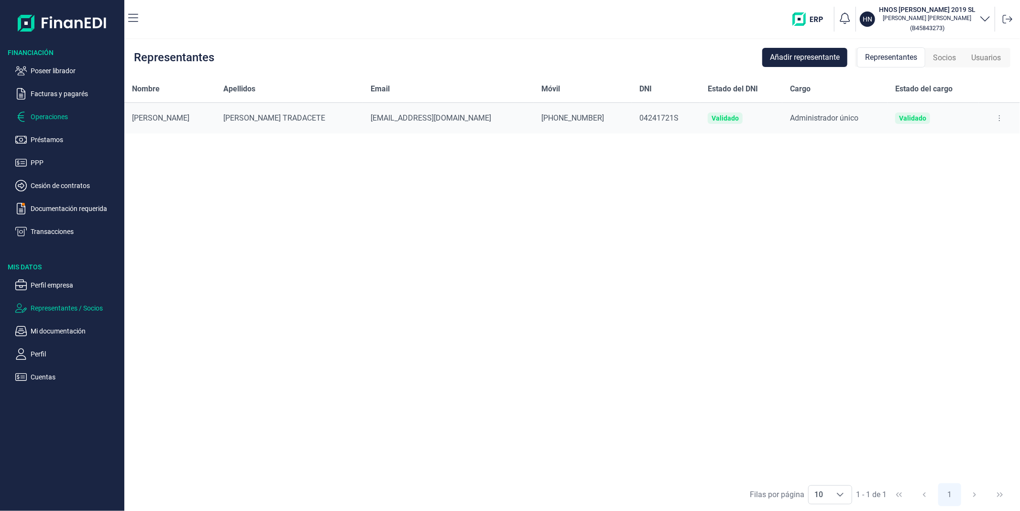
click at [72, 119] on p "Operaciones" at bounding box center [76, 116] width 90 height 11
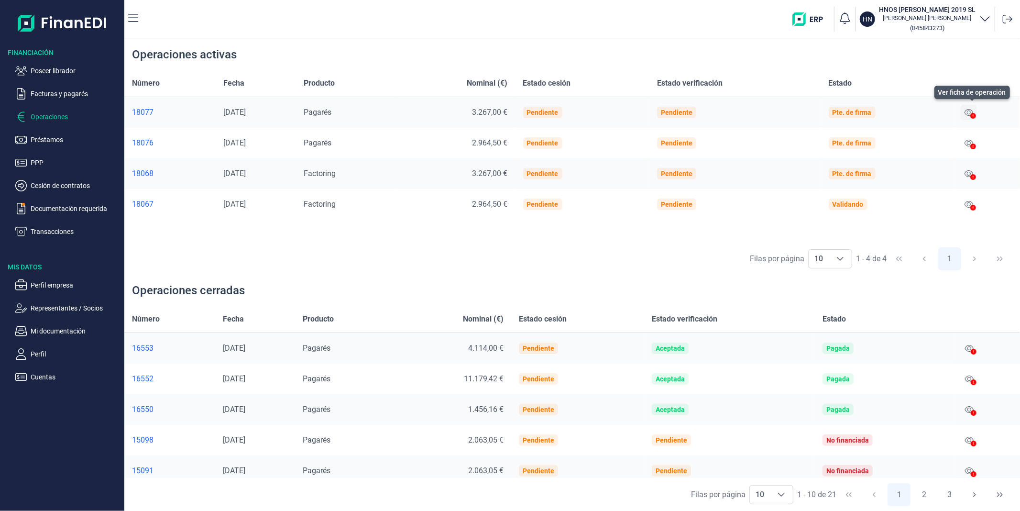
click at [493, 113] on icon at bounding box center [968, 113] width 9 height 8
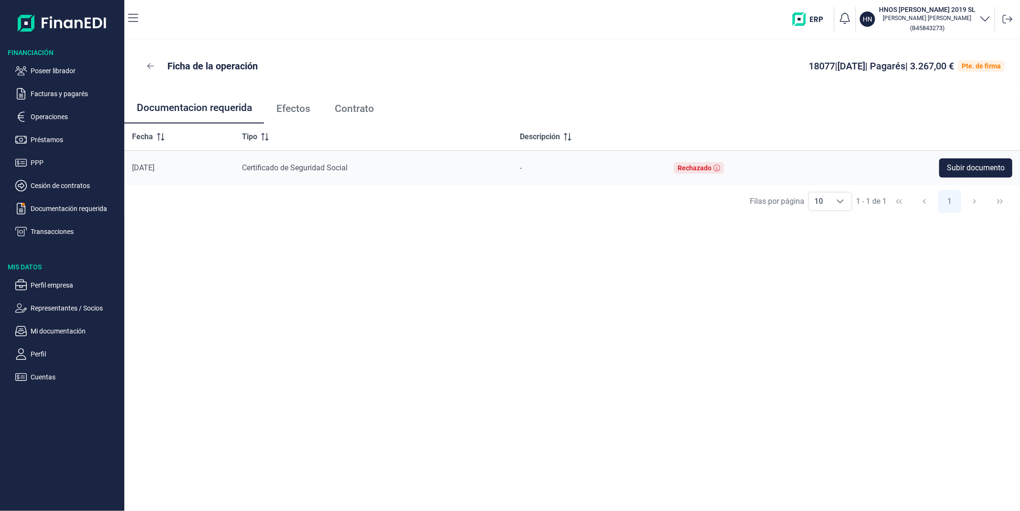
click at [297, 107] on span "Efectos" at bounding box center [293, 109] width 34 height 10
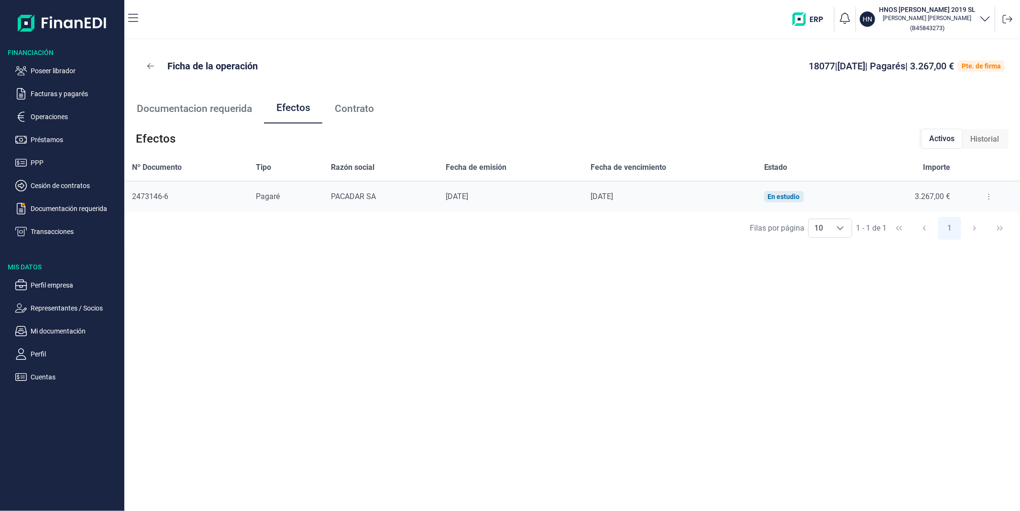
click at [493, 198] on button at bounding box center [988, 196] width 17 height 15
click at [150, 66] on icon at bounding box center [150, 66] width 7 height 8
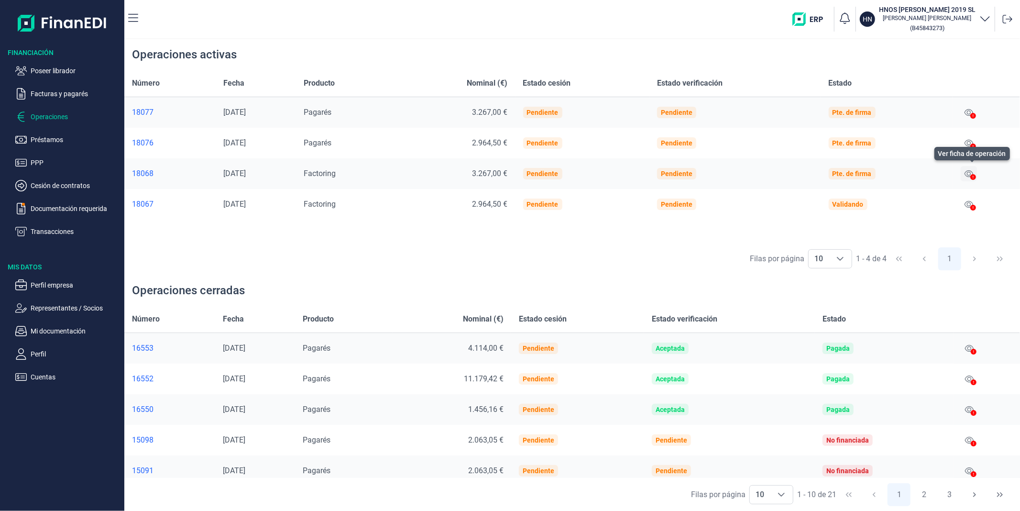
click at [493, 171] on icon at bounding box center [968, 174] width 9 height 8
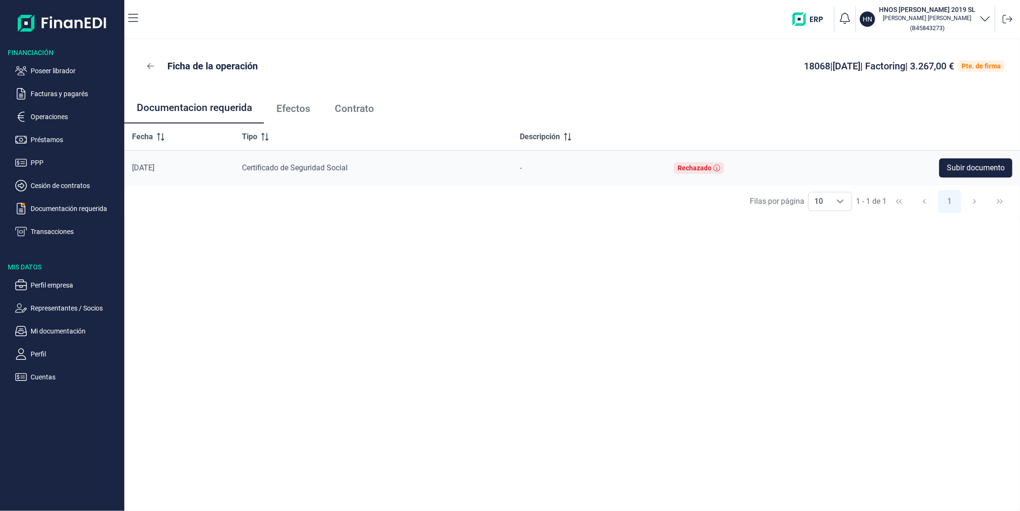
click at [293, 105] on span "Efectos" at bounding box center [293, 109] width 34 height 10
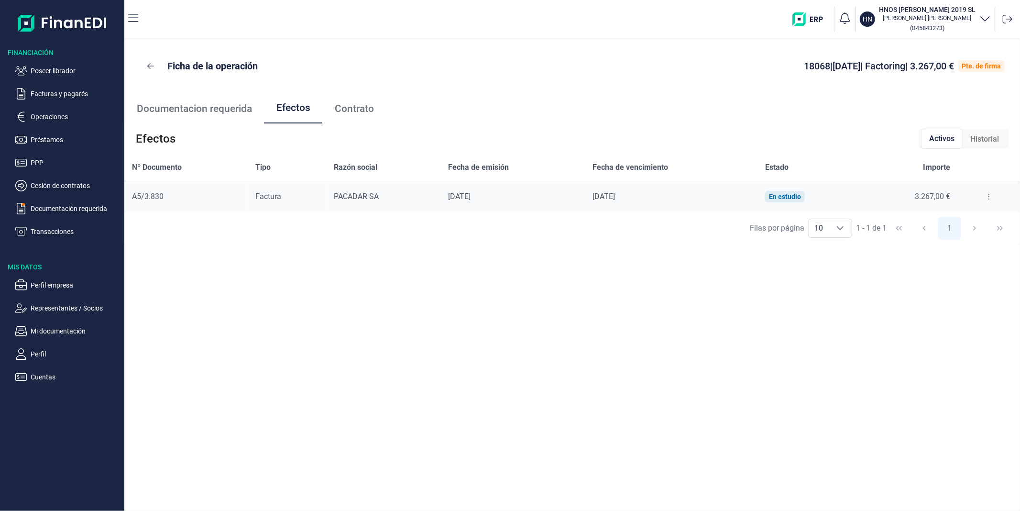
click at [493, 196] on icon at bounding box center [988, 197] width 1 height 6
click at [493, 219] on span "Detalles efecto" at bounding box center [956, 221] width 43 height 10
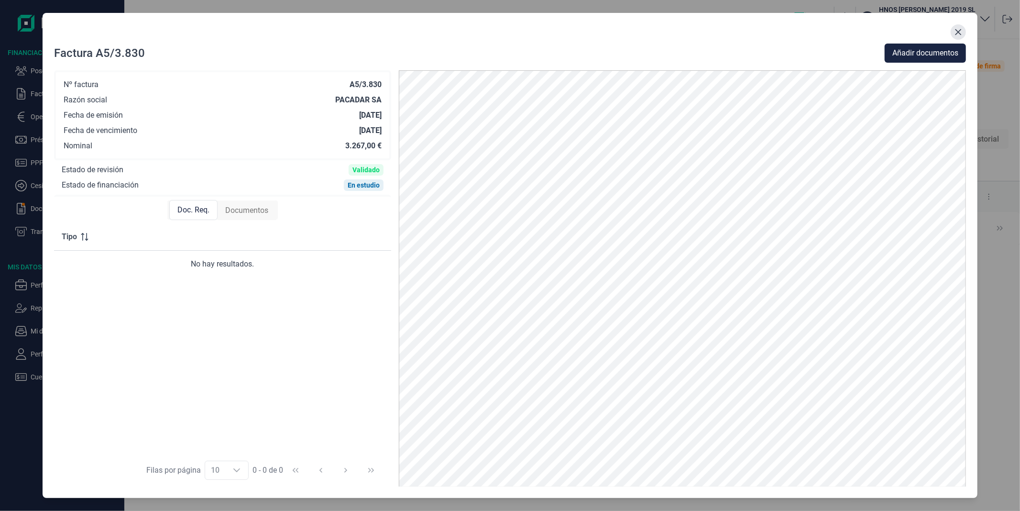
click at [493, 33] on icon "Close" at bounding box center [958, 32] width 8 height 8
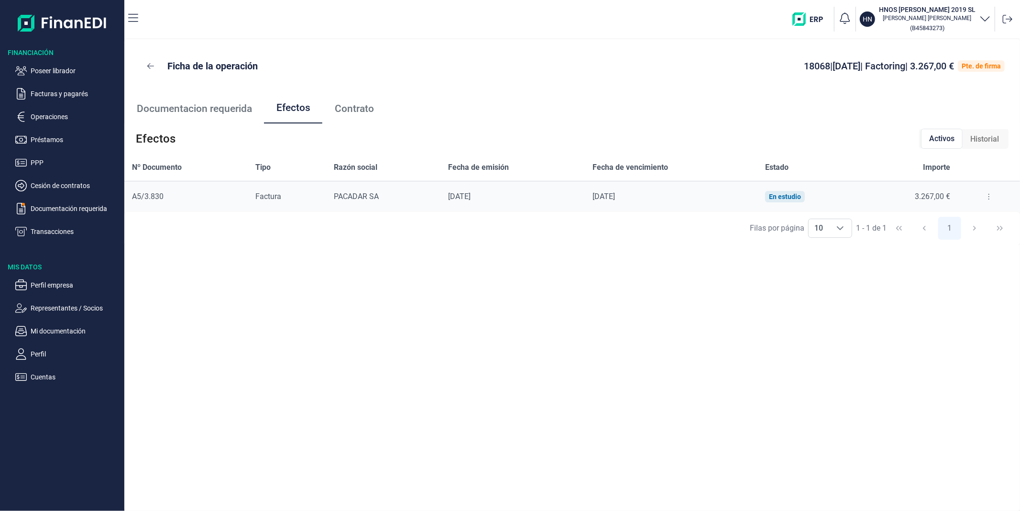
drag, startPoint x: 973, startPoint y: 10, endPoint x: 894, endPoint y: 9, distance: 79.4
click at [493, 9] on h3 "HNOS [PERSON_NAME] 2019 SL" at bounding box center [927, 10] width 97 height 10
click at [493, 29] on small "( B45843273 )" at bounding box center [927, 27] width 34 height 7
click at [63, 101] on ul "Poseer librador Facturas y pagarés Operaciones Préstamos PPP Cesión de contrato…" at bounding box center [62, 147] width 124 height 180
click at [71, 96] on p "Facturas y pagarés" at bounding box center [76, 93] width 90 height 11
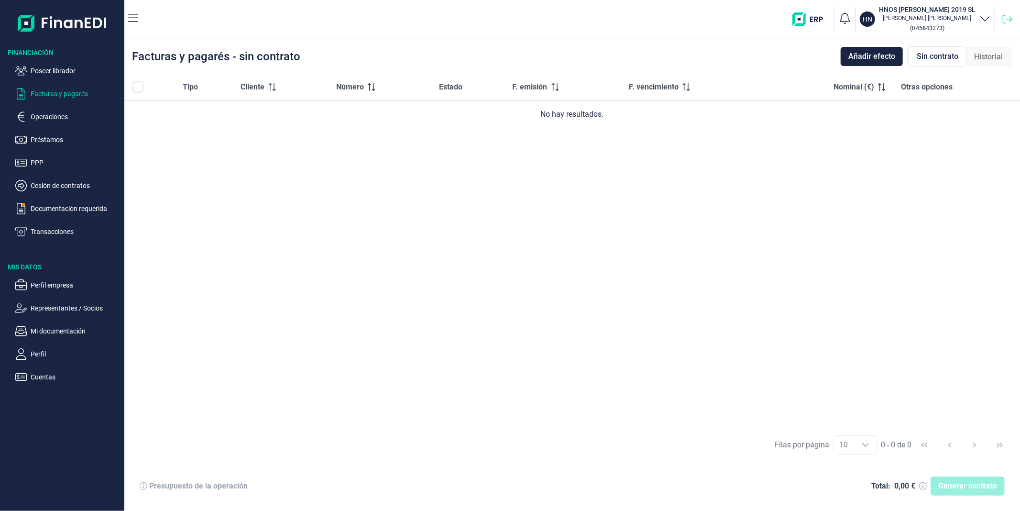
click at [493, 20] on icon at bounding box center [1007, 19] width 10 height 10
